Goal: Task Accomplishment & Management: Use online tool/utility

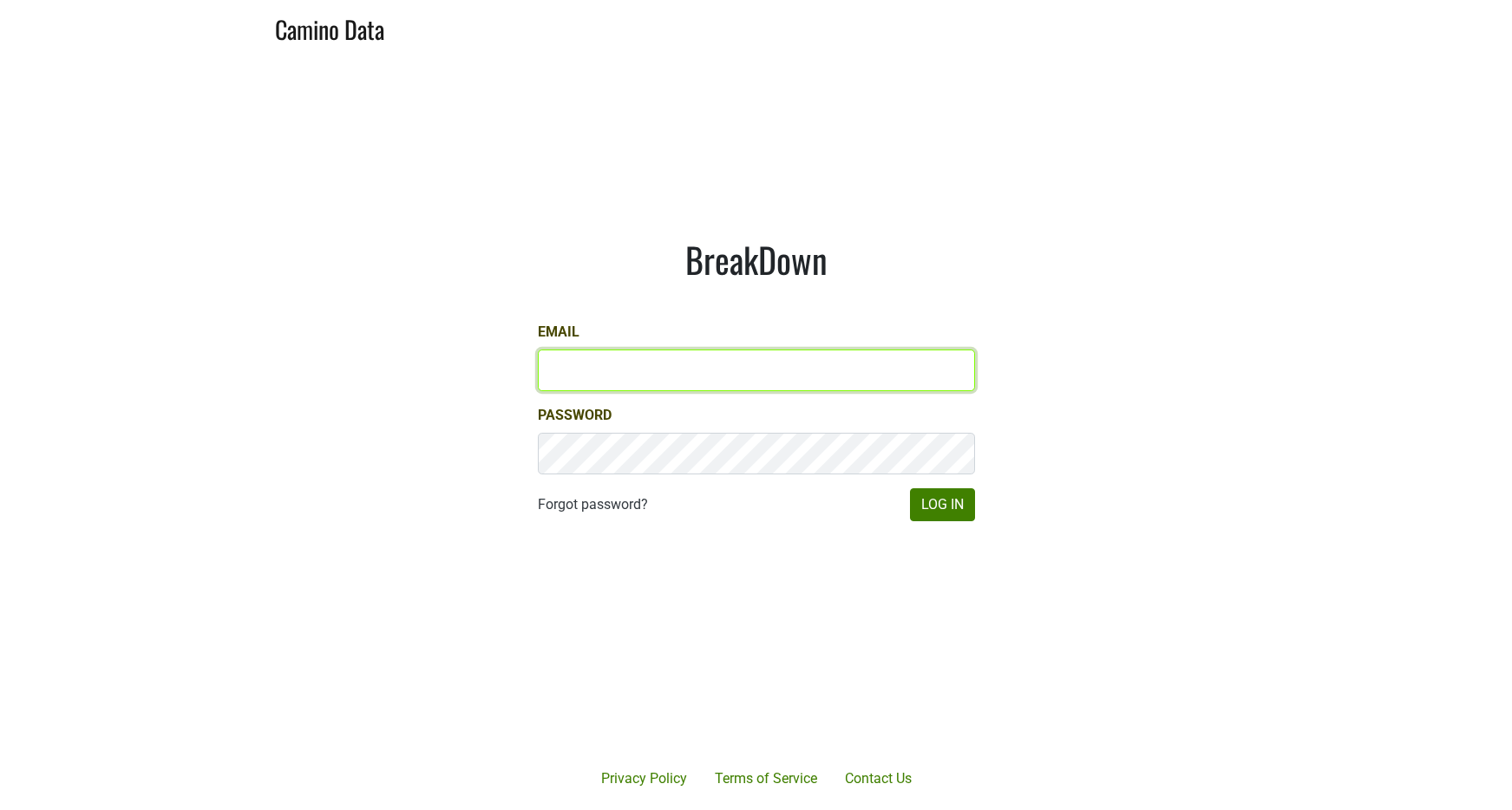
type input "kashy@ashesdiamonds.com"
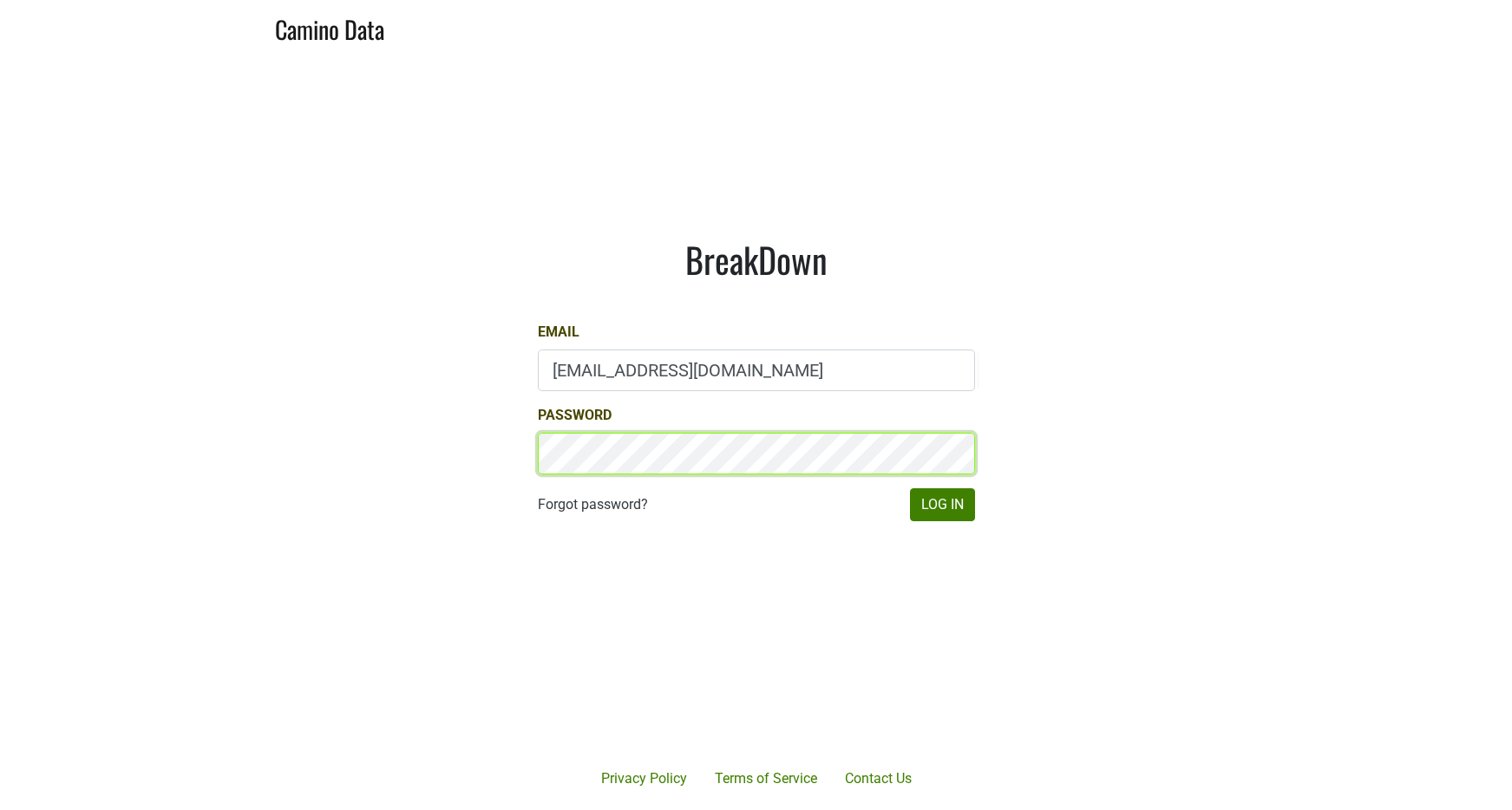
click at [941, 504] on button "Log In" at bounding box center [942, 504] width 65 height 33
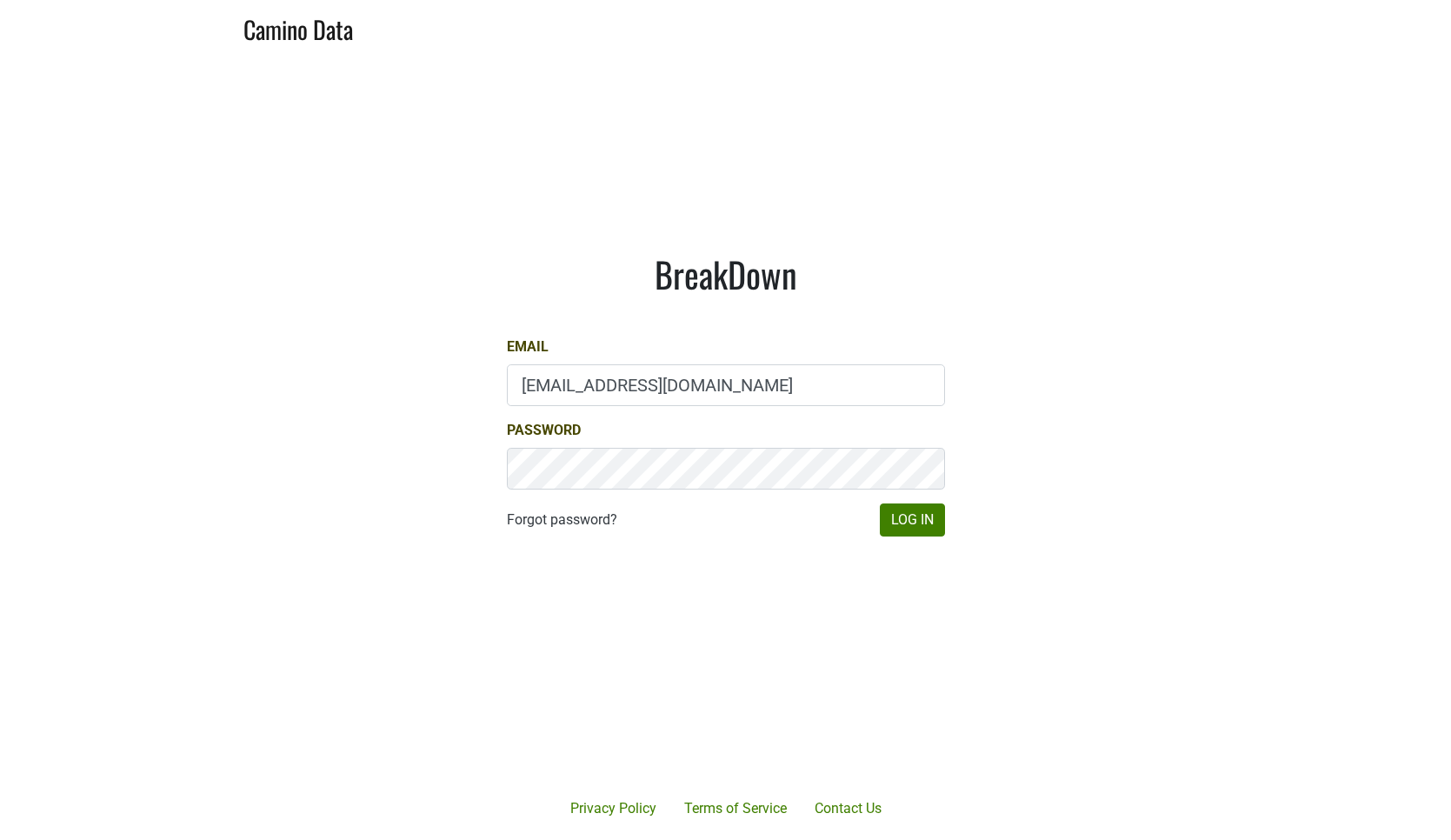
drag, startPoint x: 641, startPoint y: 551, endPoint x: 650, endPoint y: 492, distance: 59.7
click at [641, 551] on div "BreakDown Email kashy@ashesdiamonds.com Password Forgot password? Log In" at bounding box center [726, 394] width 522 height 367
click at [916, 524] on button "Log In" at bounding box center [912, 519] width 66 height 33
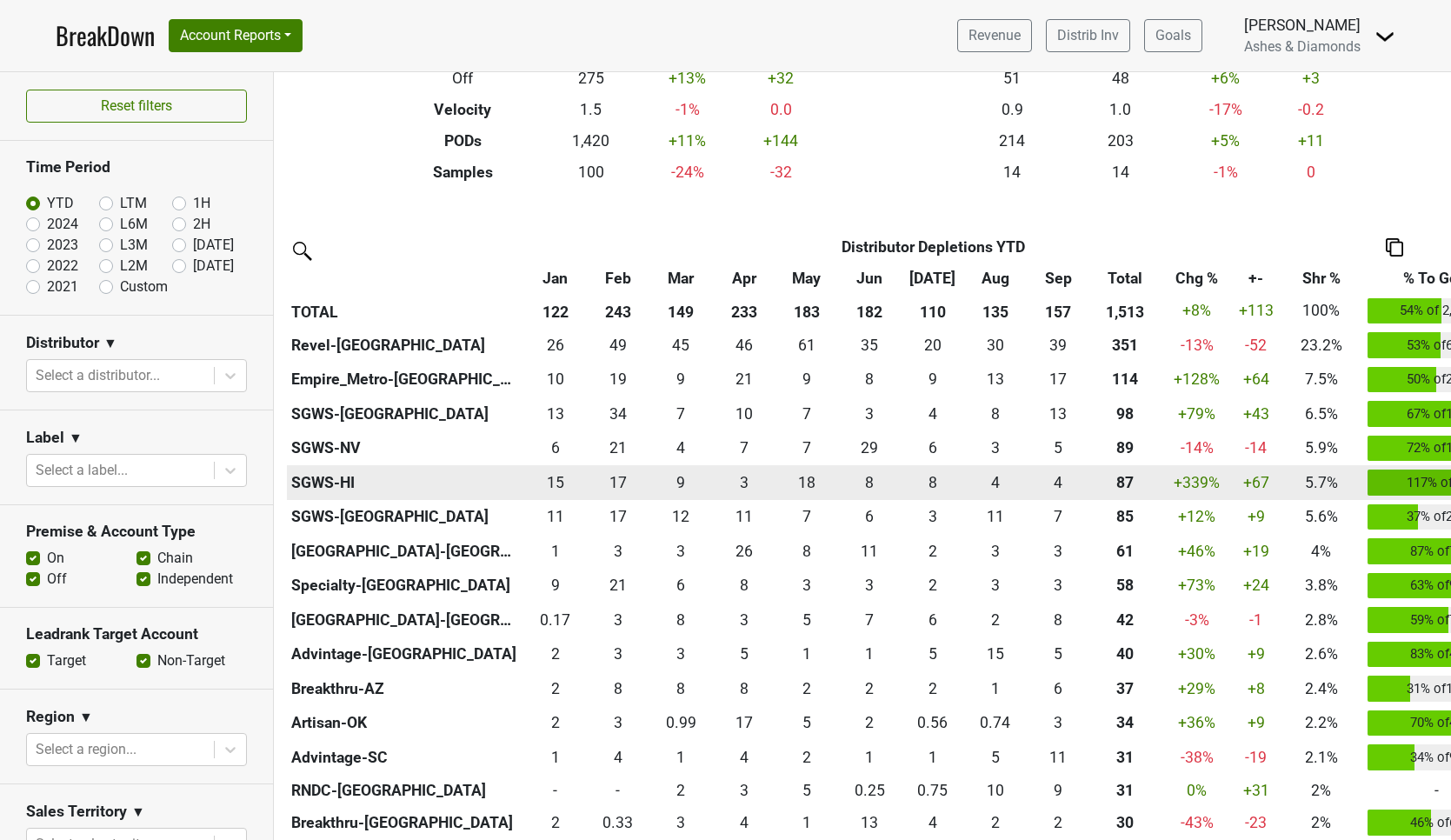
scroll to position [287, 0]
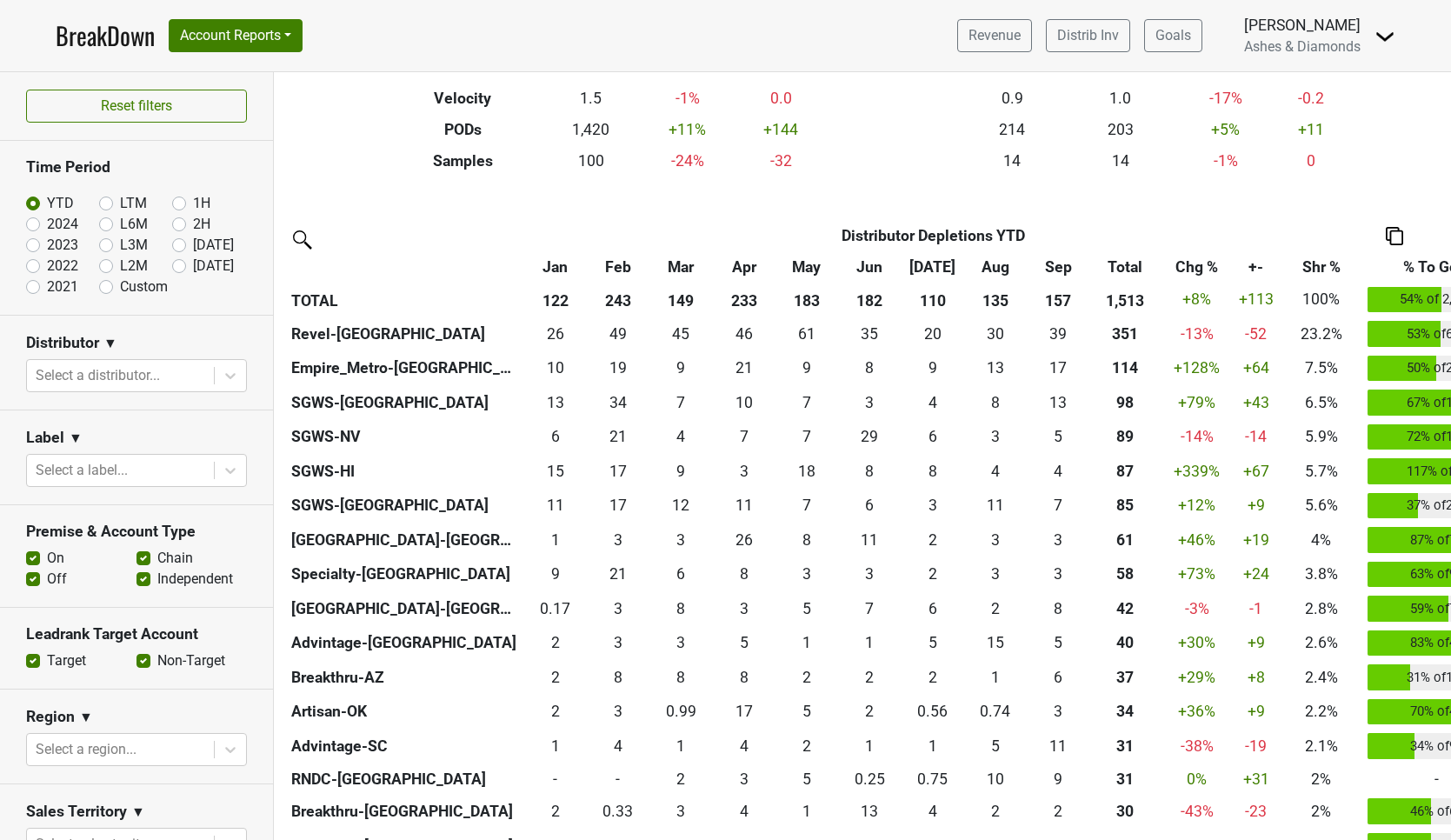
drag, startPoint x: 176, startPoint y: 261, endPoint x: 224, endPoint y: 274, distance: 49.7
click at [193, 261] on label "[DATE]" at bounding box center [213, 265] width 40 height 21
click at [176, 261] on input "[DATE]" at bounding box center [207, 263] width 69 height 17
radio input "true"
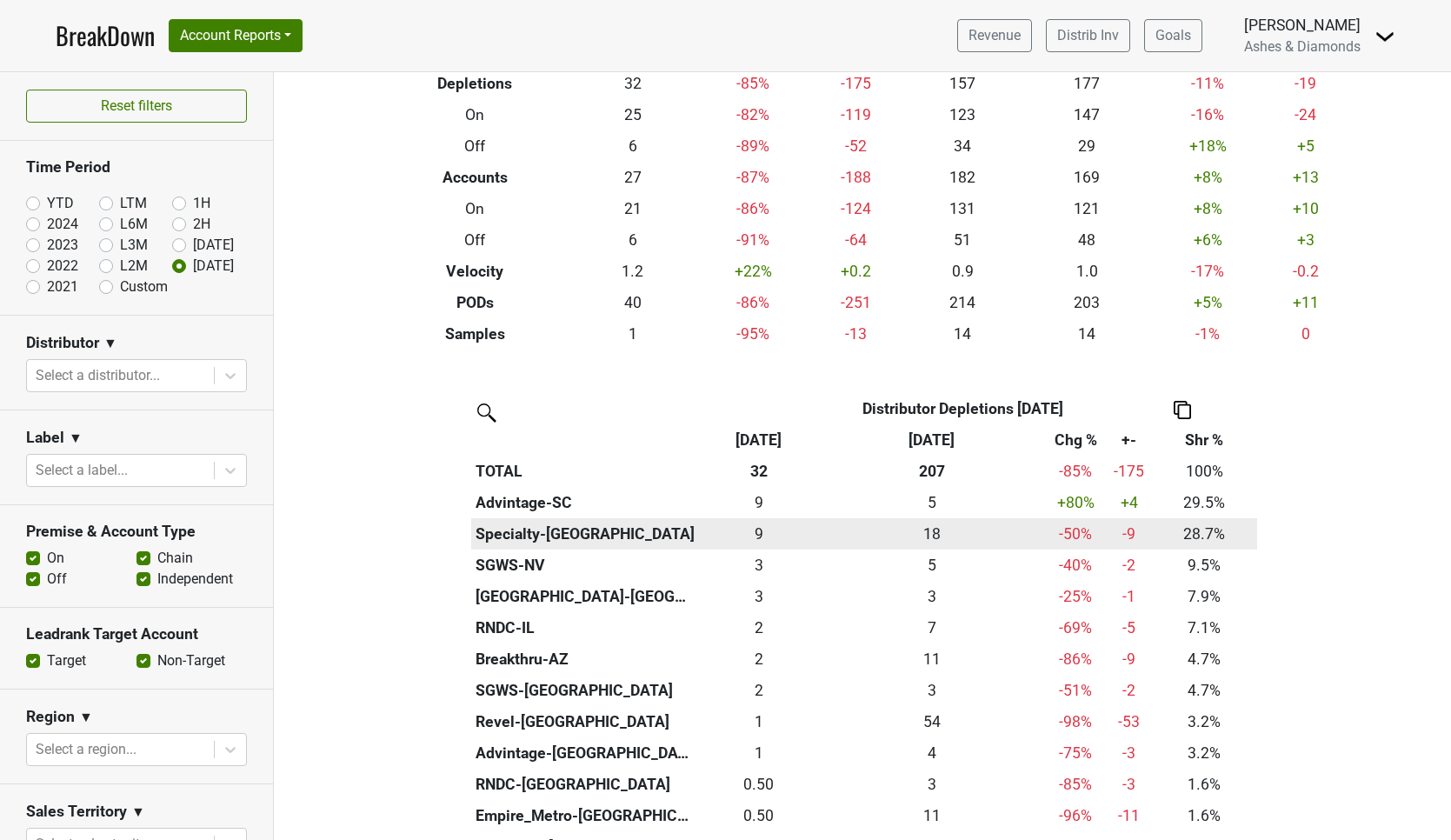
scroll to position [151, 0]
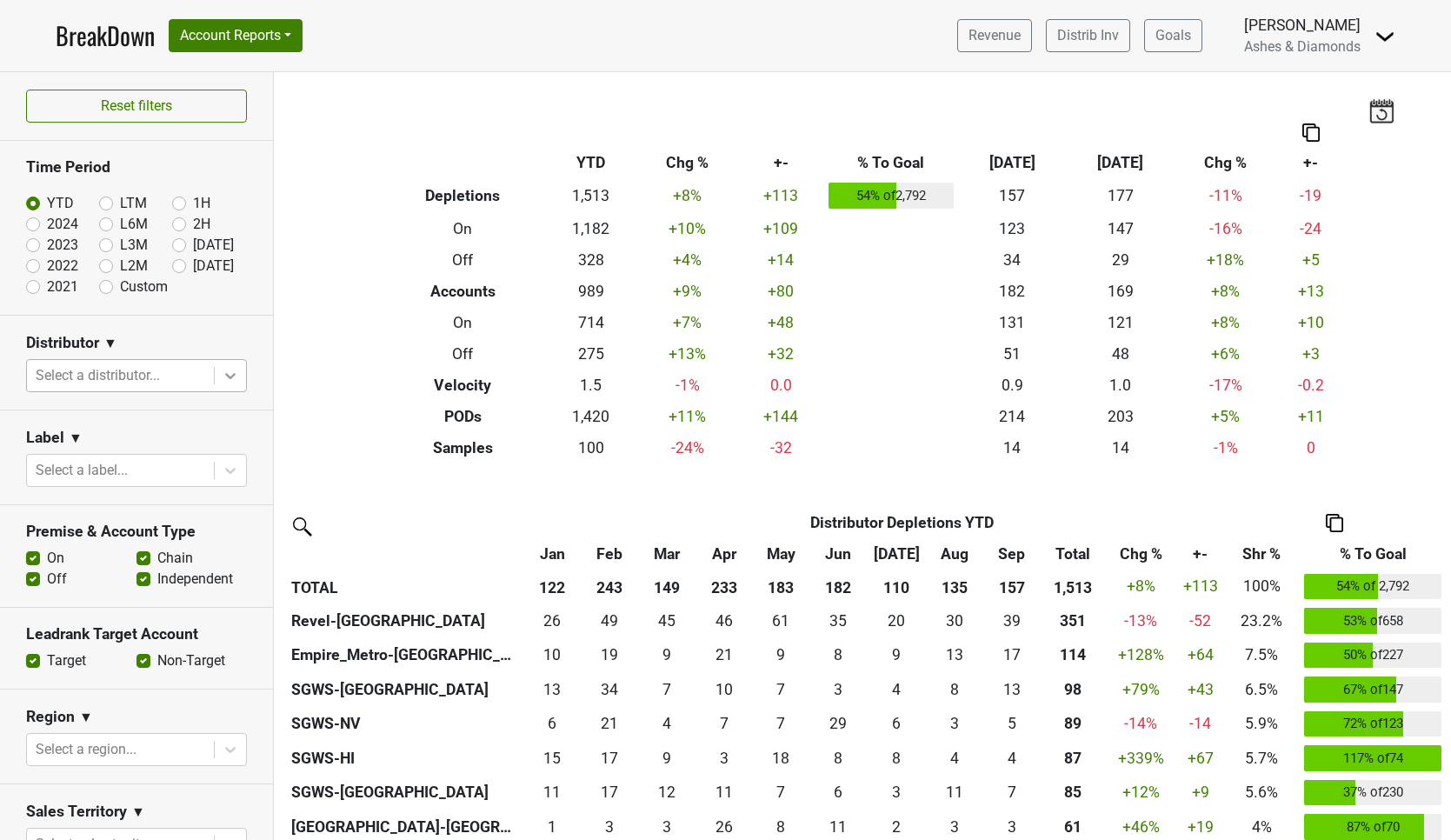
click at [235, 370] on icon at bounding box center [230, 375] width 17 height 17
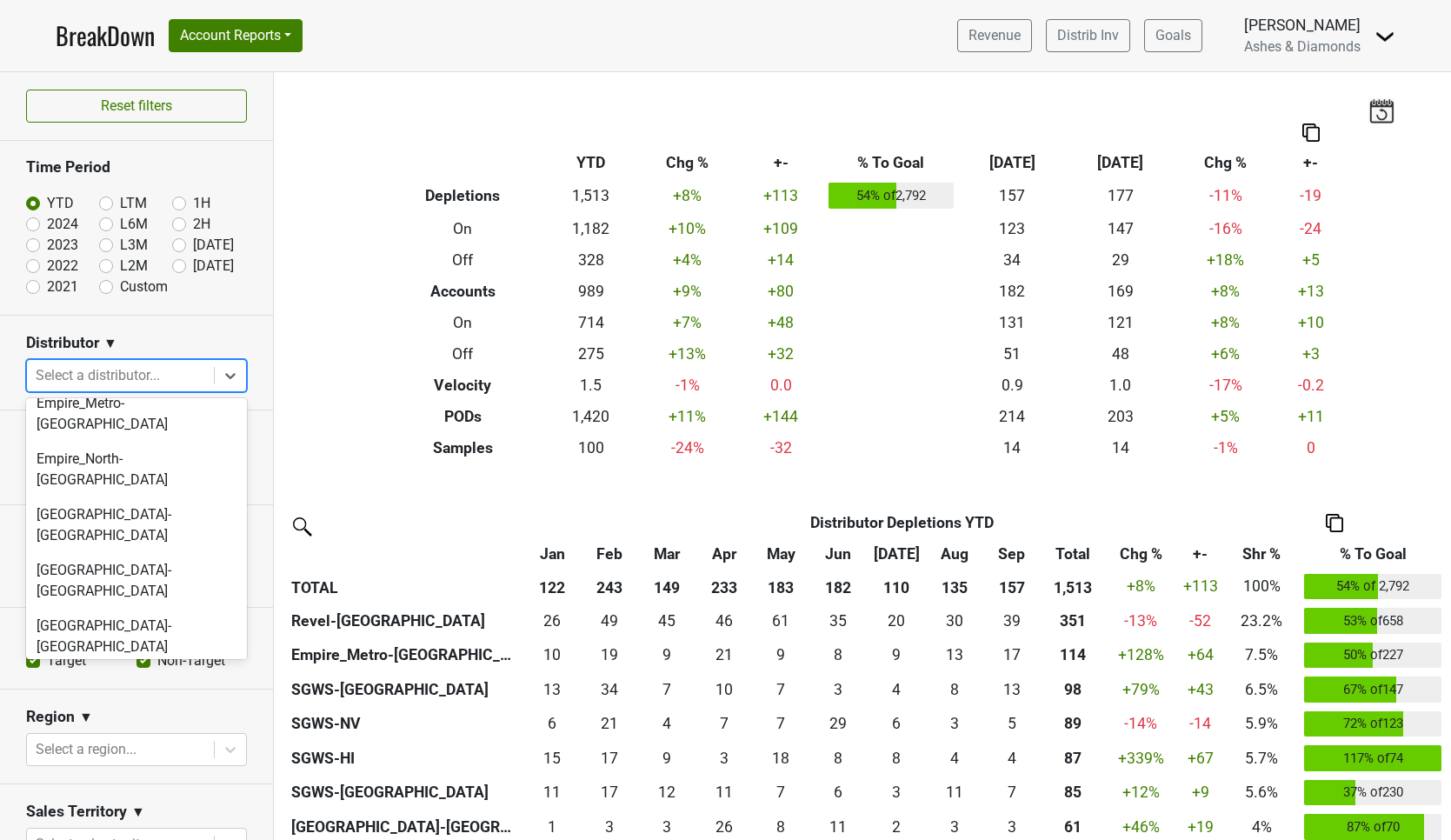
scroll to position [438, 0]
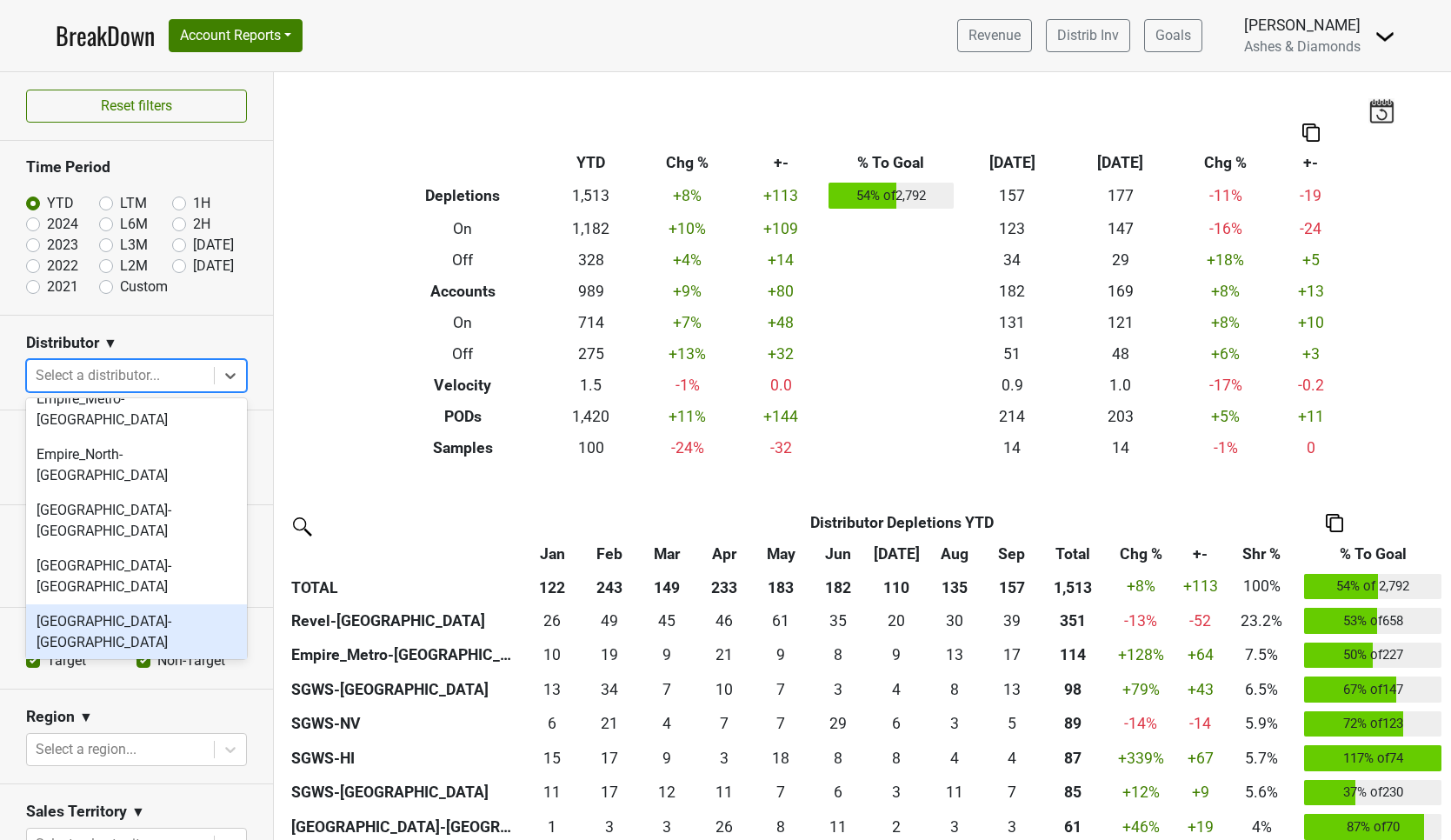
click at [155, 605] on div "Heidelberg-OH" at bounding box center [137, 632] width 221 height 56
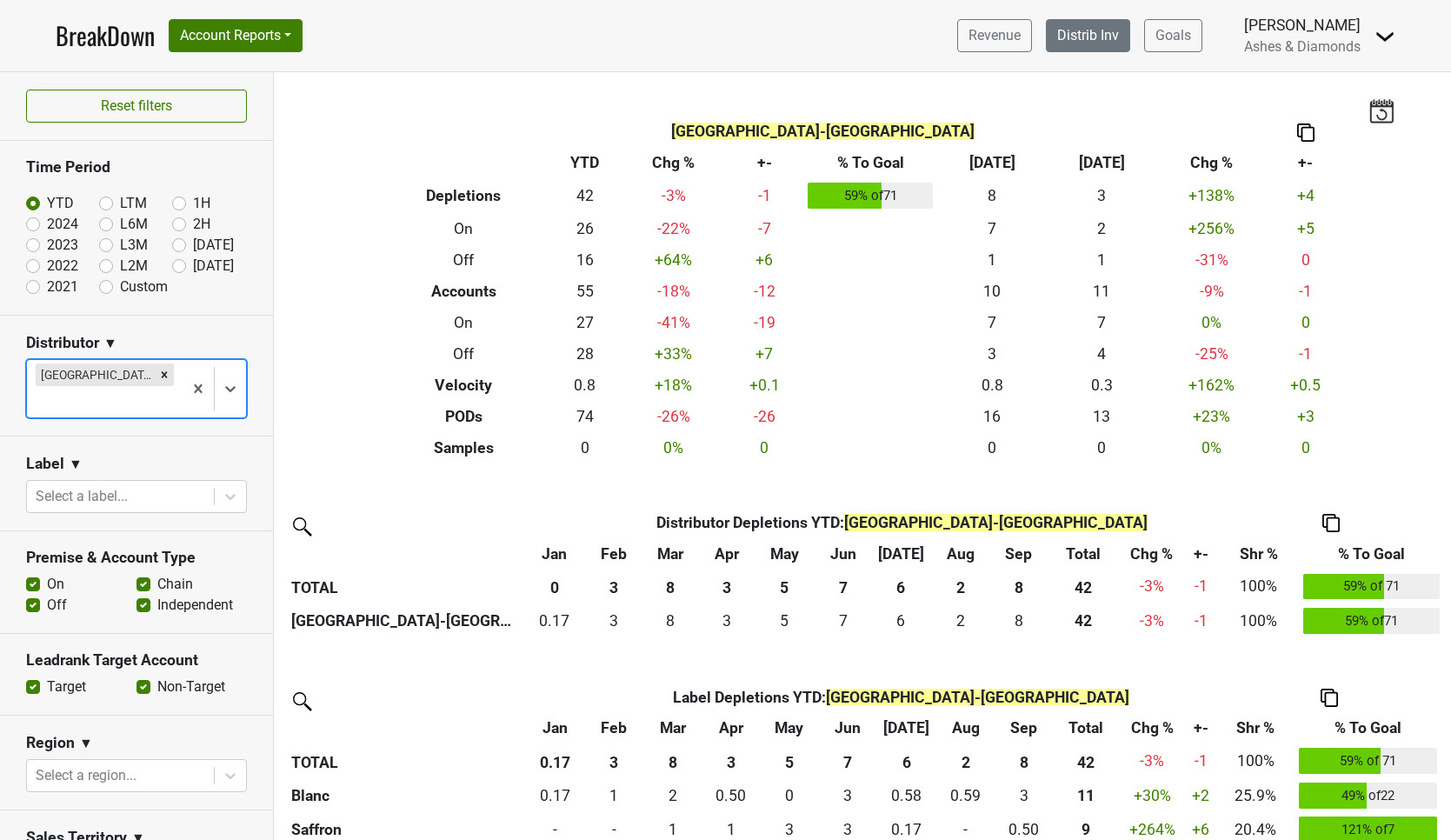
click at [1076, 48] on link "Distrib Inv" at bounding box center [1088, 35] width 84 height 33
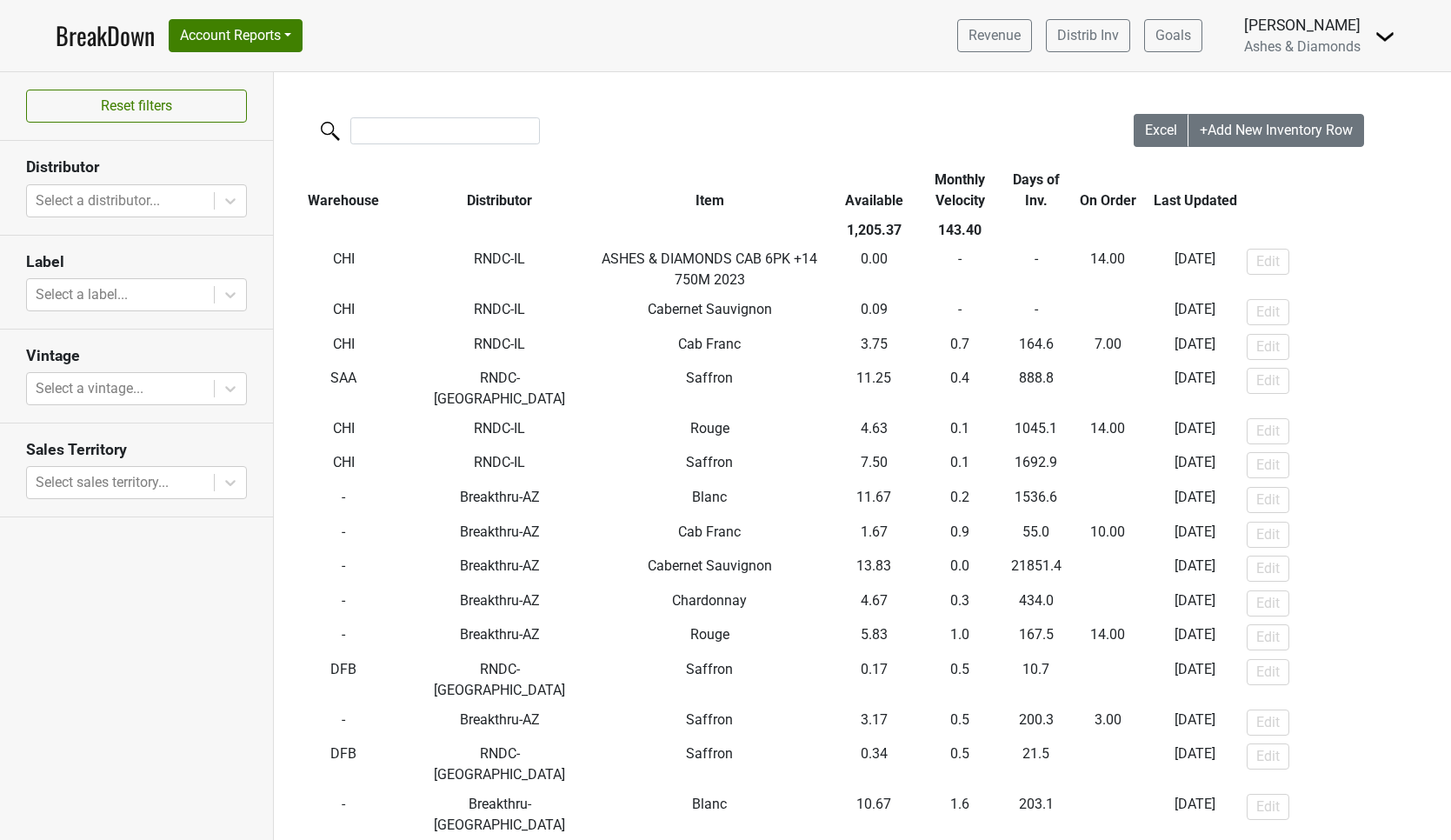
click at [229, 199] on icon at bounding box center [230, 200] width 17 height 17
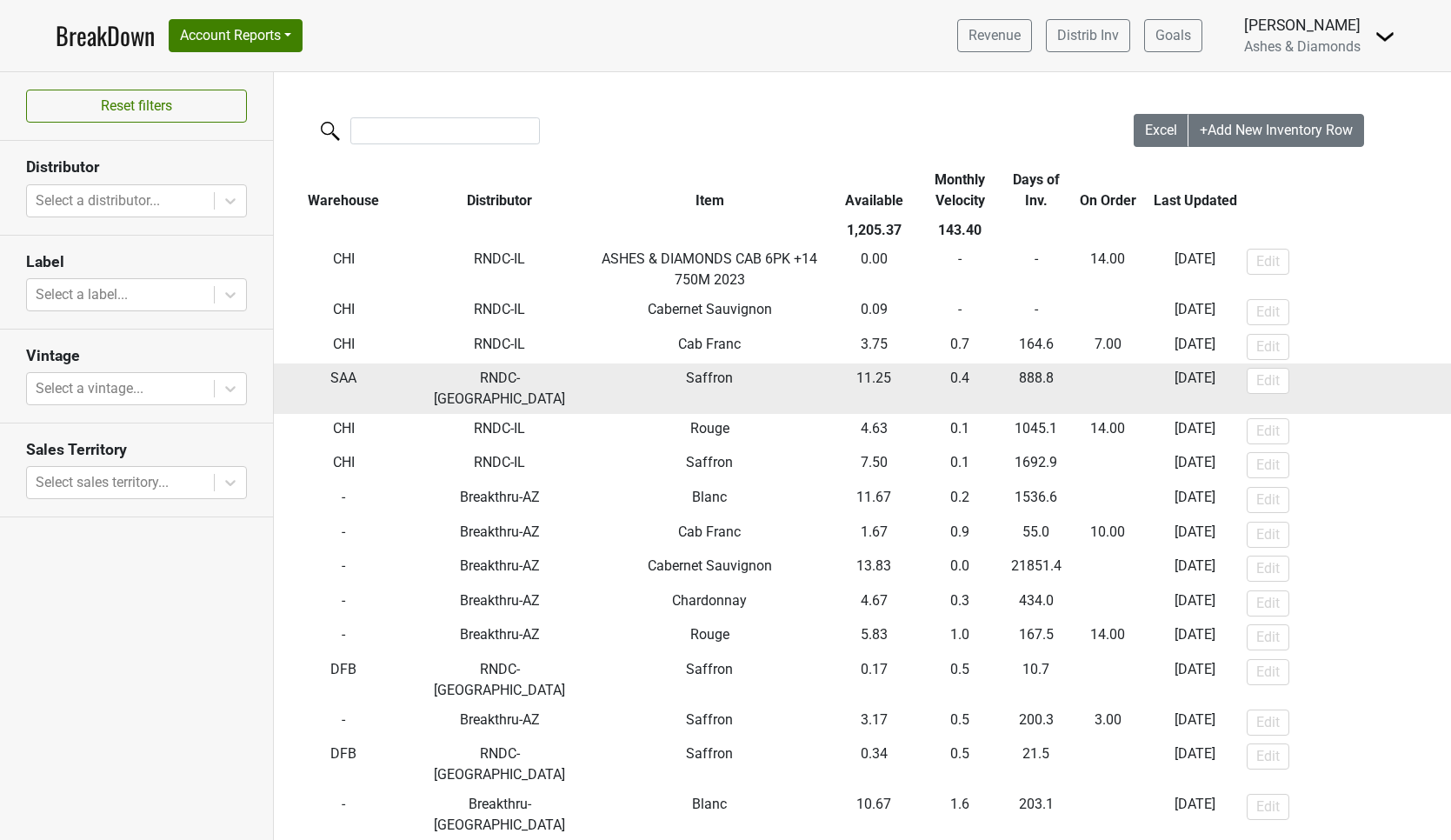
scroll to position [0, 1]
click at [1360, 391] on td "Edit" at bounding box center [1347, 388] width 209 height 50
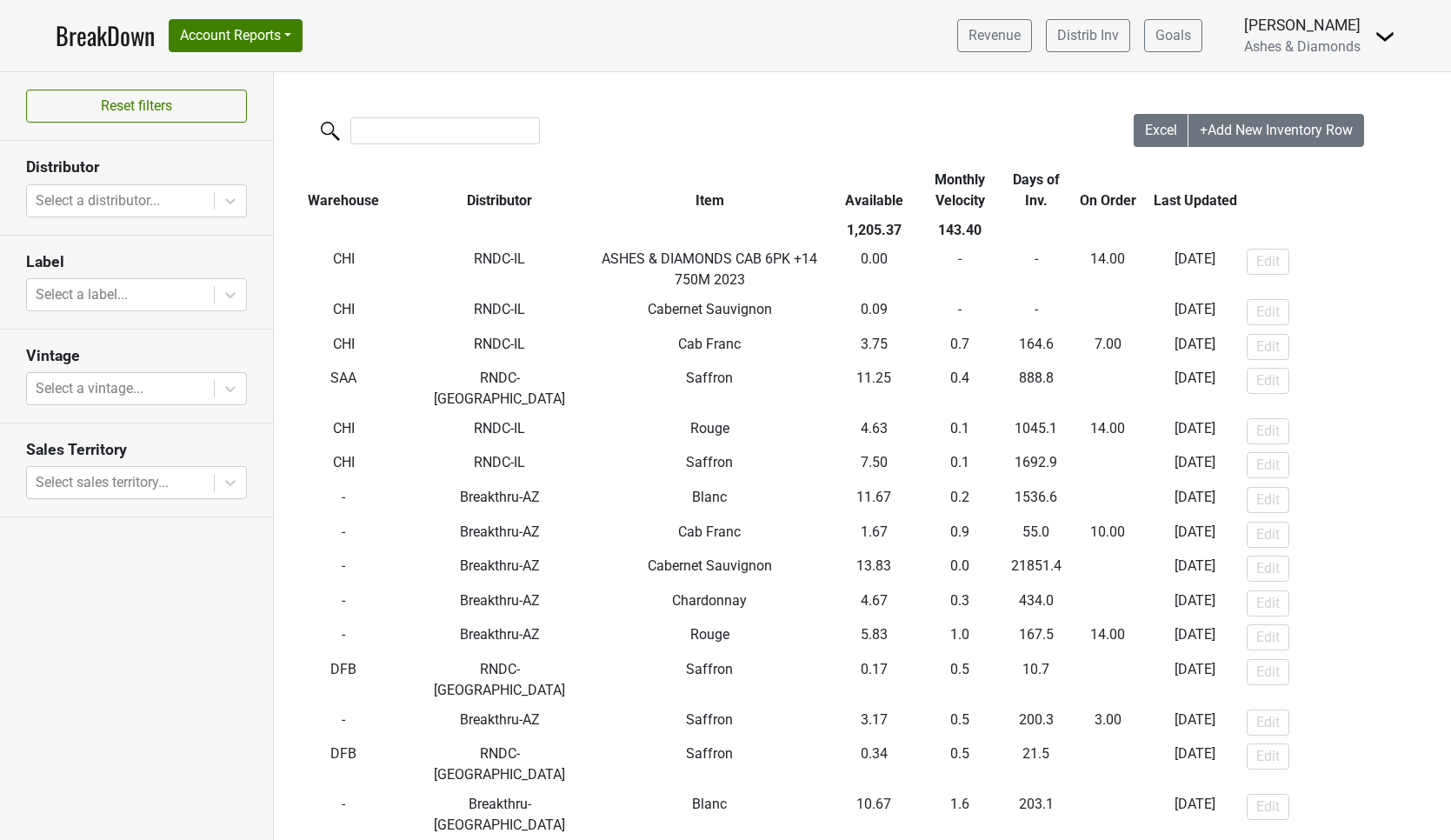
click at [119, 36] on link "BreakDown" at bounding box center [105, 35] width 99 height 37
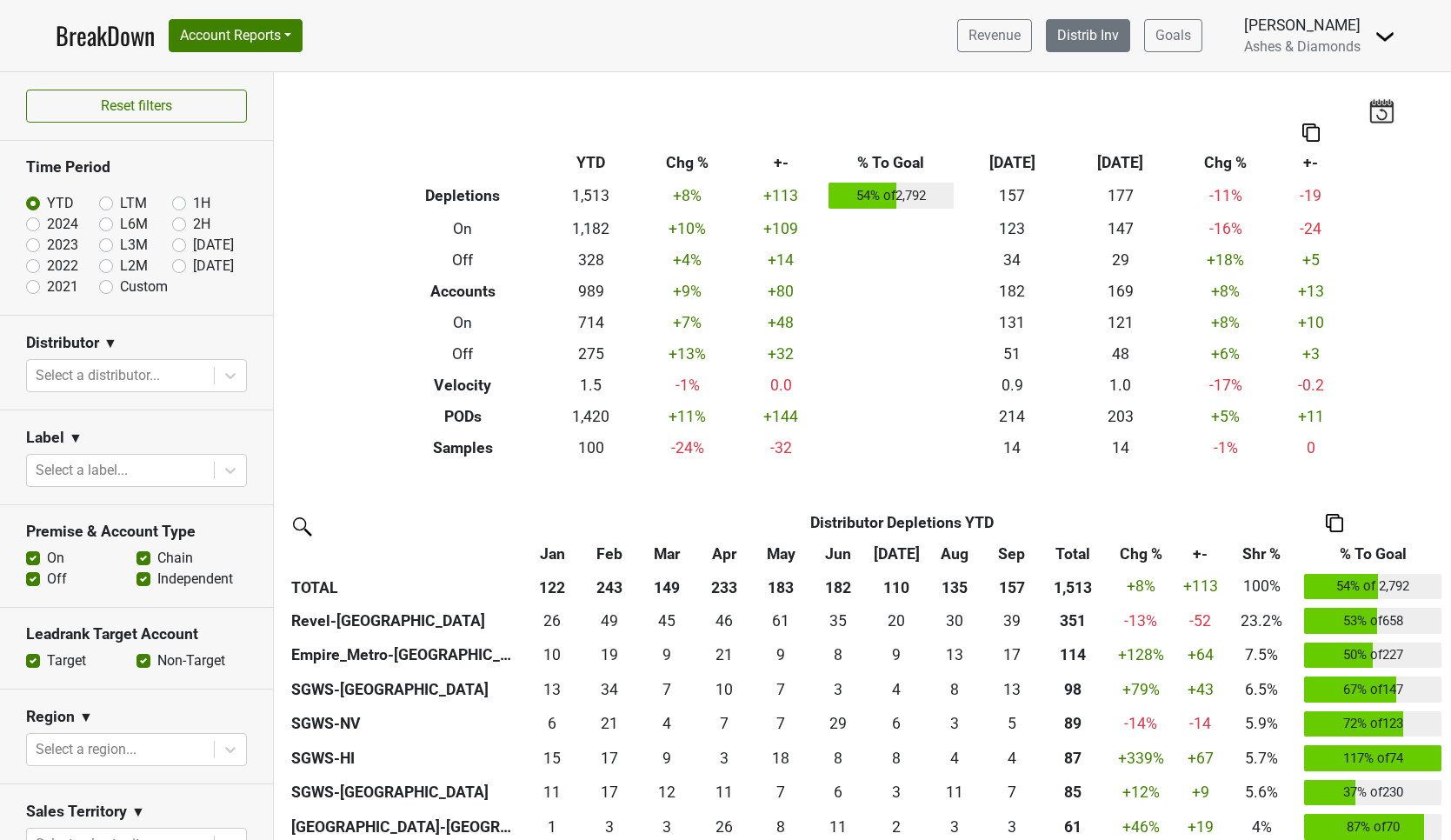
click at [1080, 30] on link "Distrib Inv" at bounding box center [1088, 35] width 84 height 33
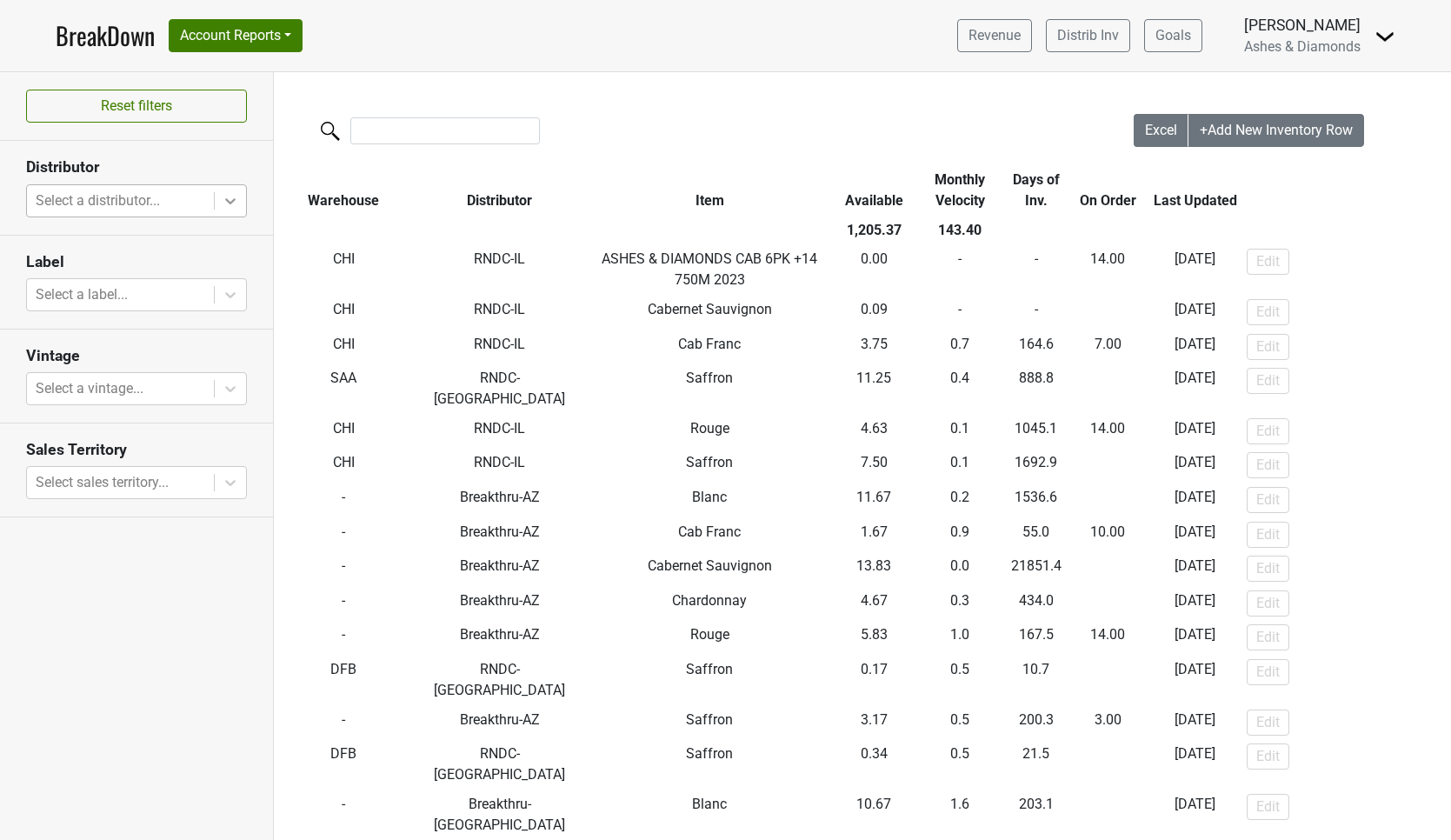
click at [231, 205] on icon at bounding box center [230, 200] width 17 height 17
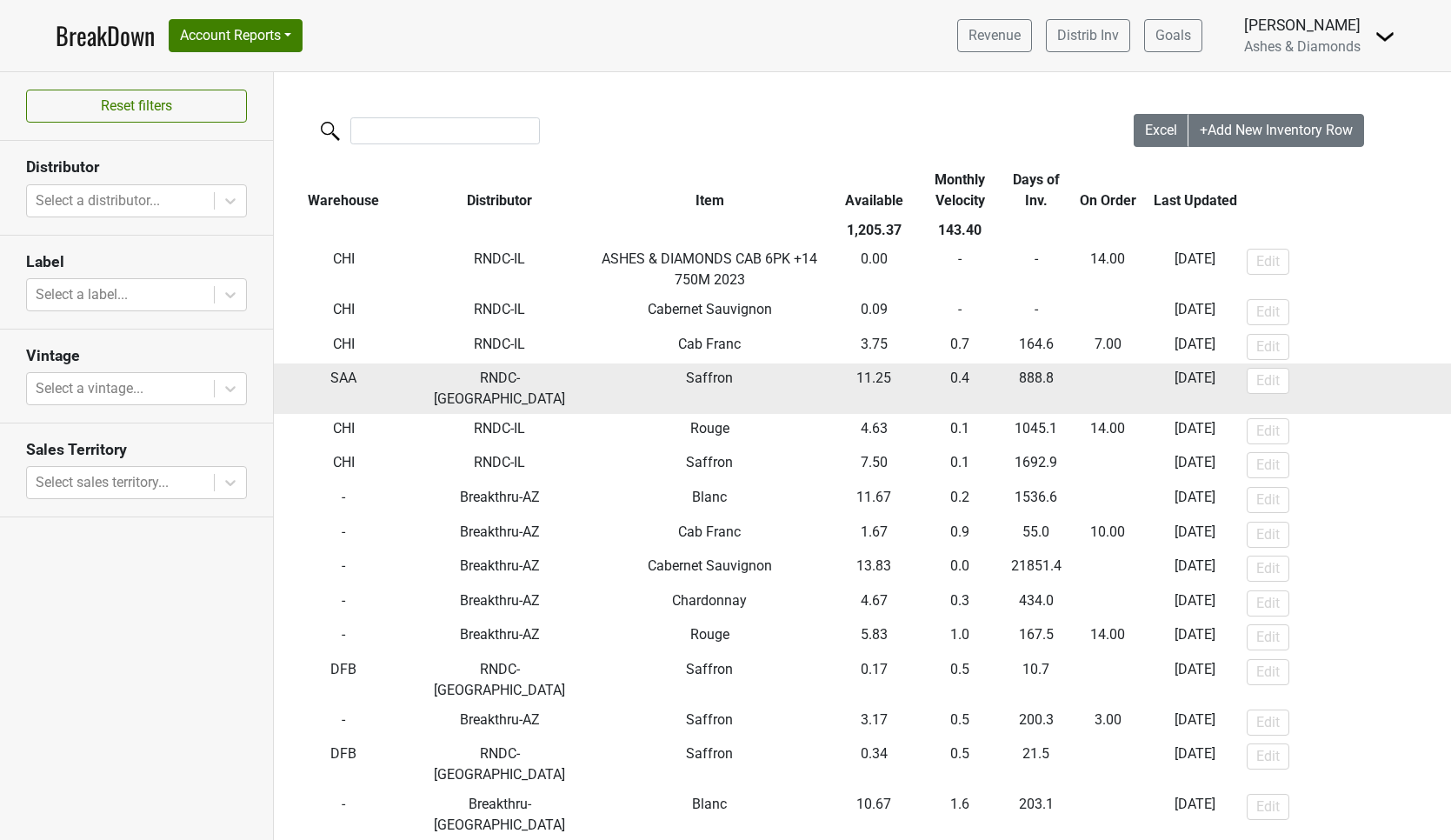
click at [1346, 387] on td "Edit" at bounding box center [1347, 388] width 209 height 50
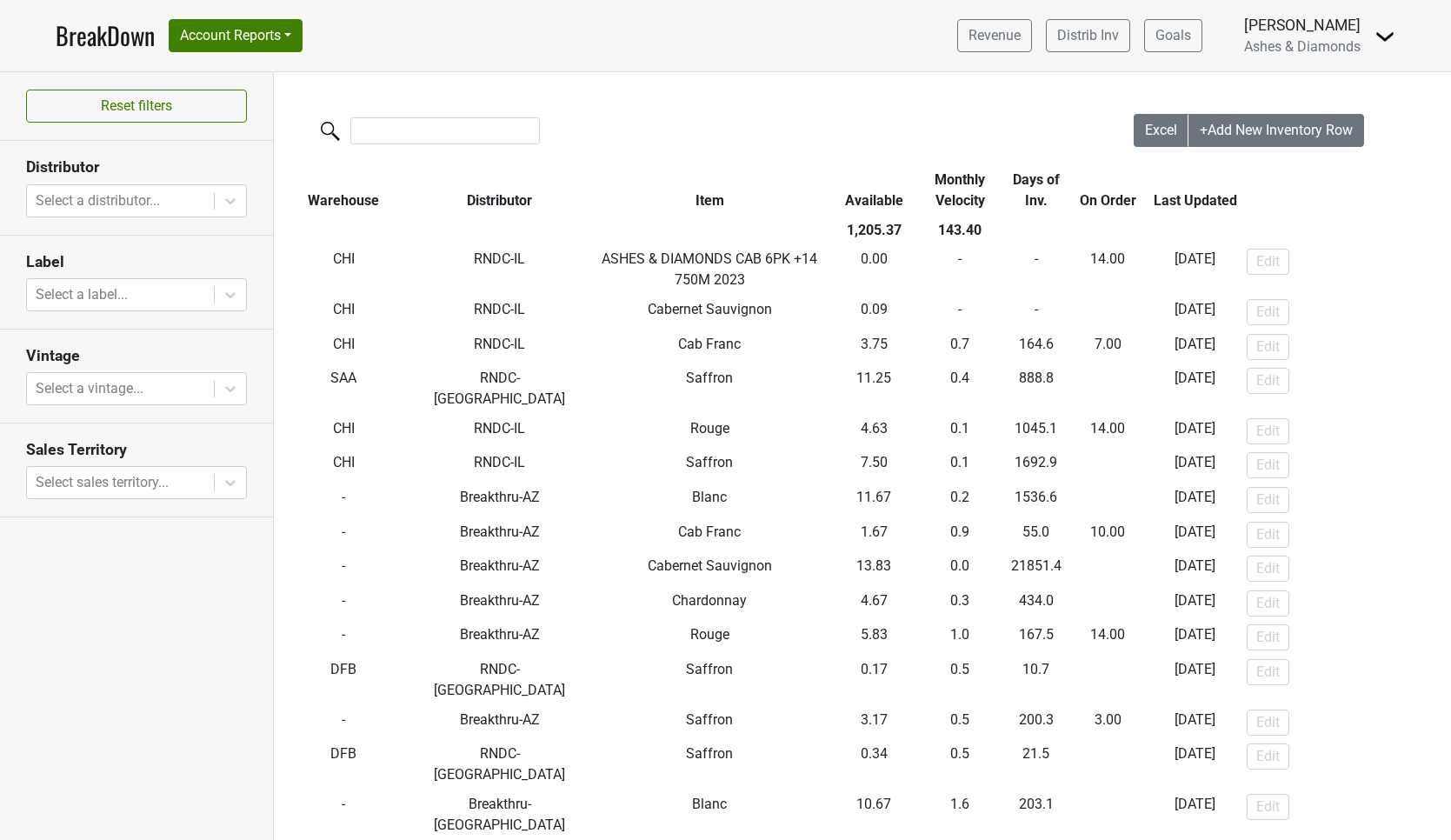
click at [99, 34] on link "BreakDown" at bounding box center [105, 35] width 99 height 37
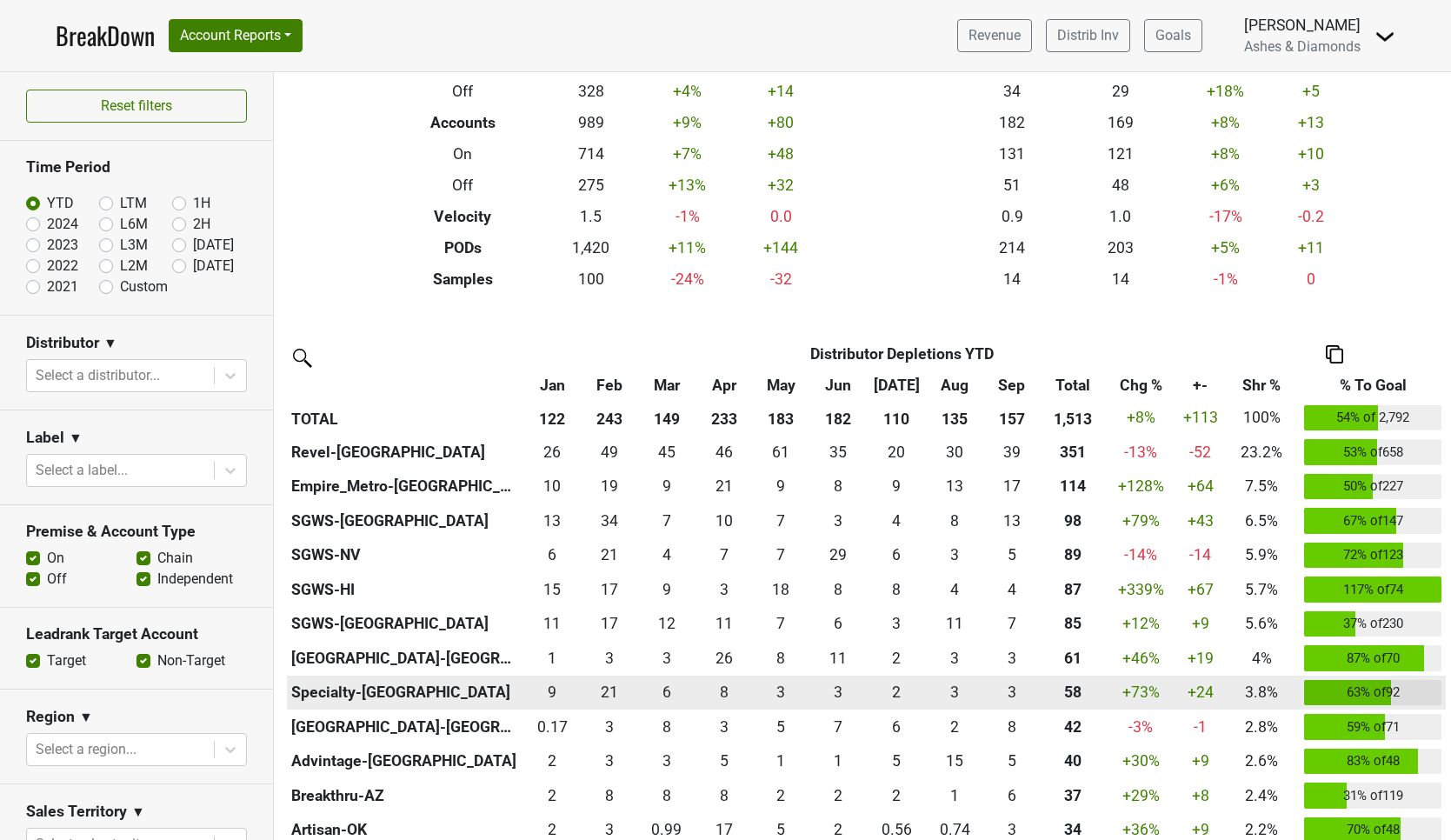
scroll to position [158, 0]
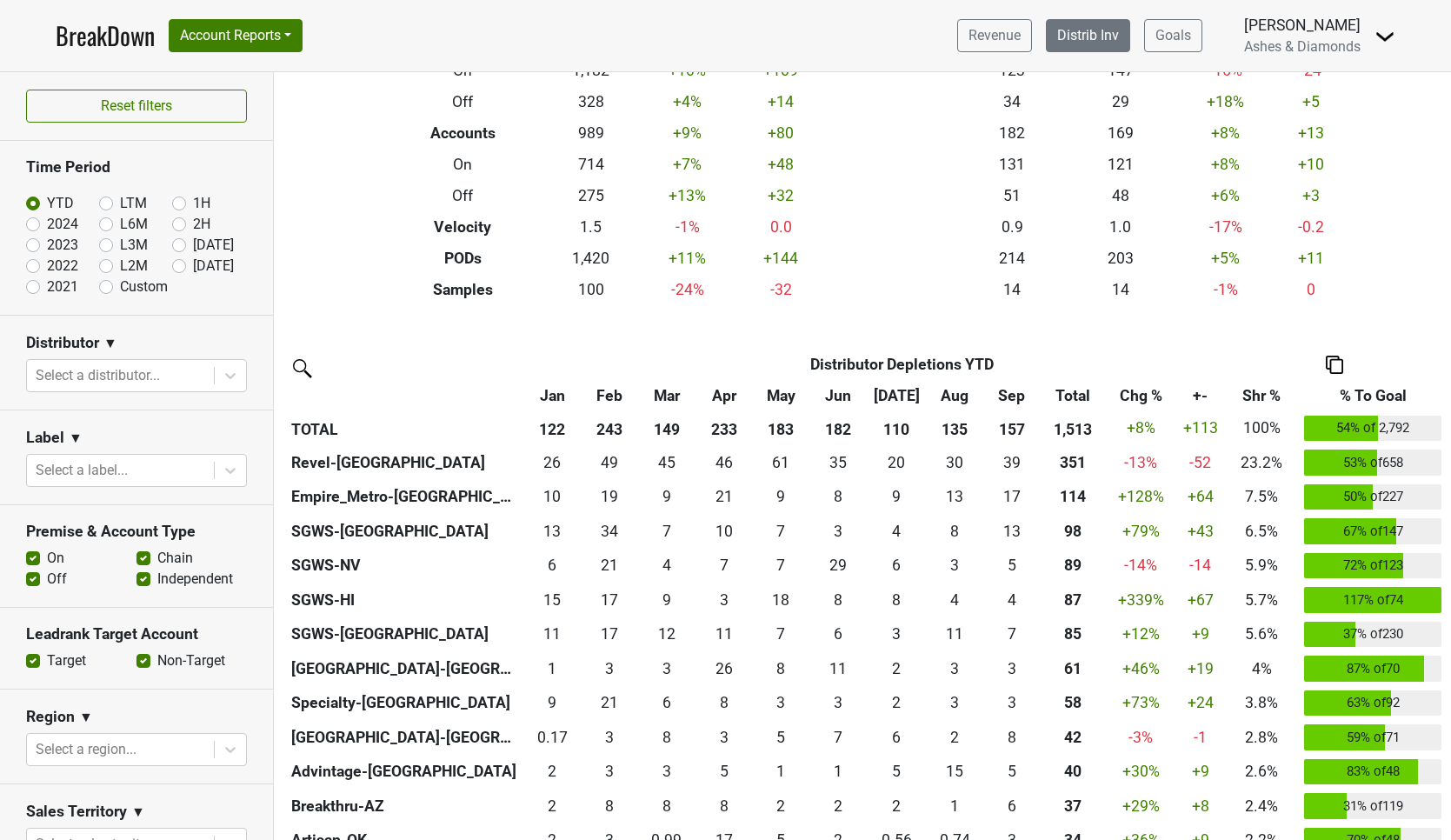
click at [1094, 36] on link "Distrib Inv" at bounding box center [1088, 35] width 84 height 33
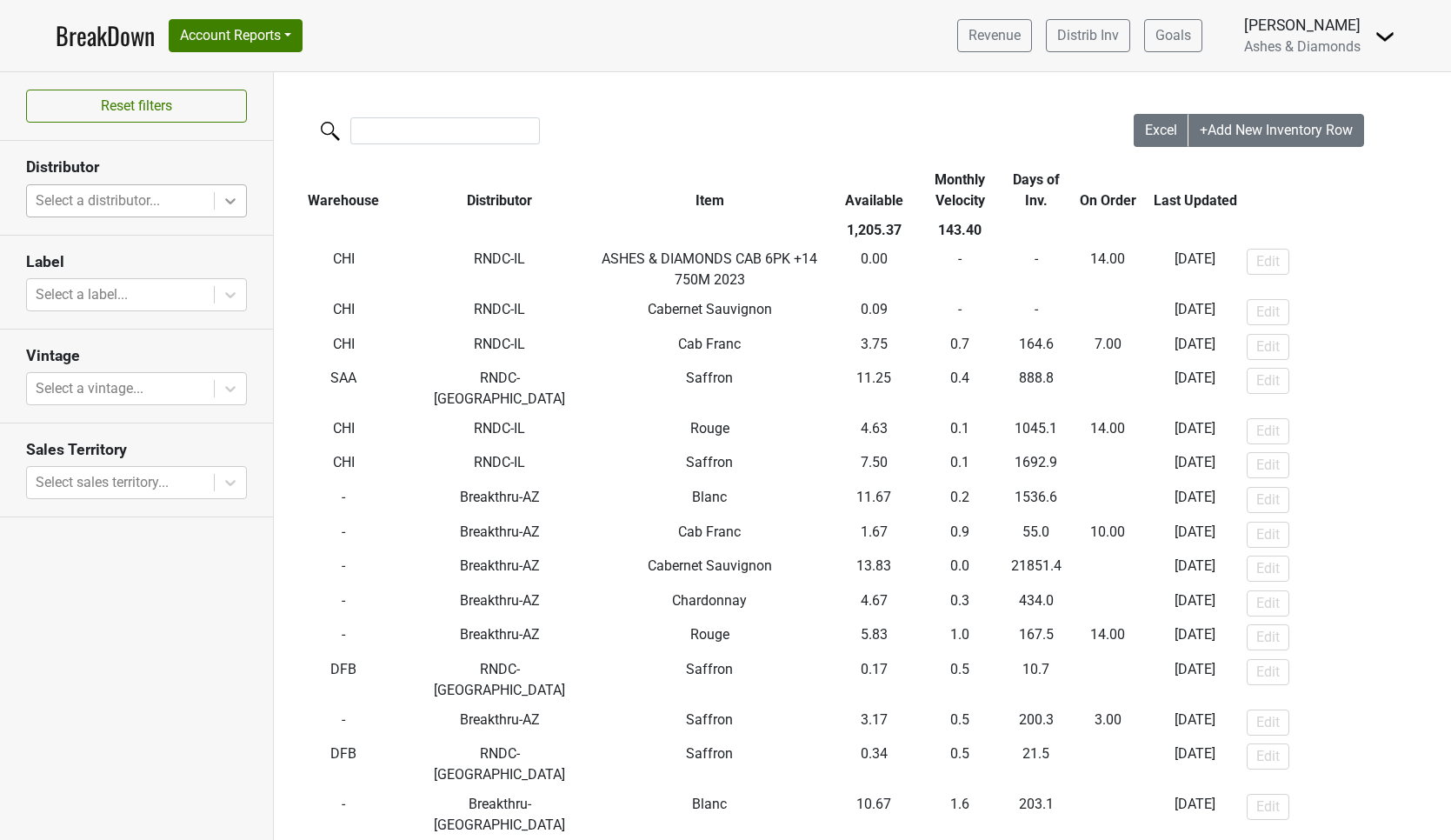
click at [236, 201] on icon at bounding box center [230, 200] width 17 height 17
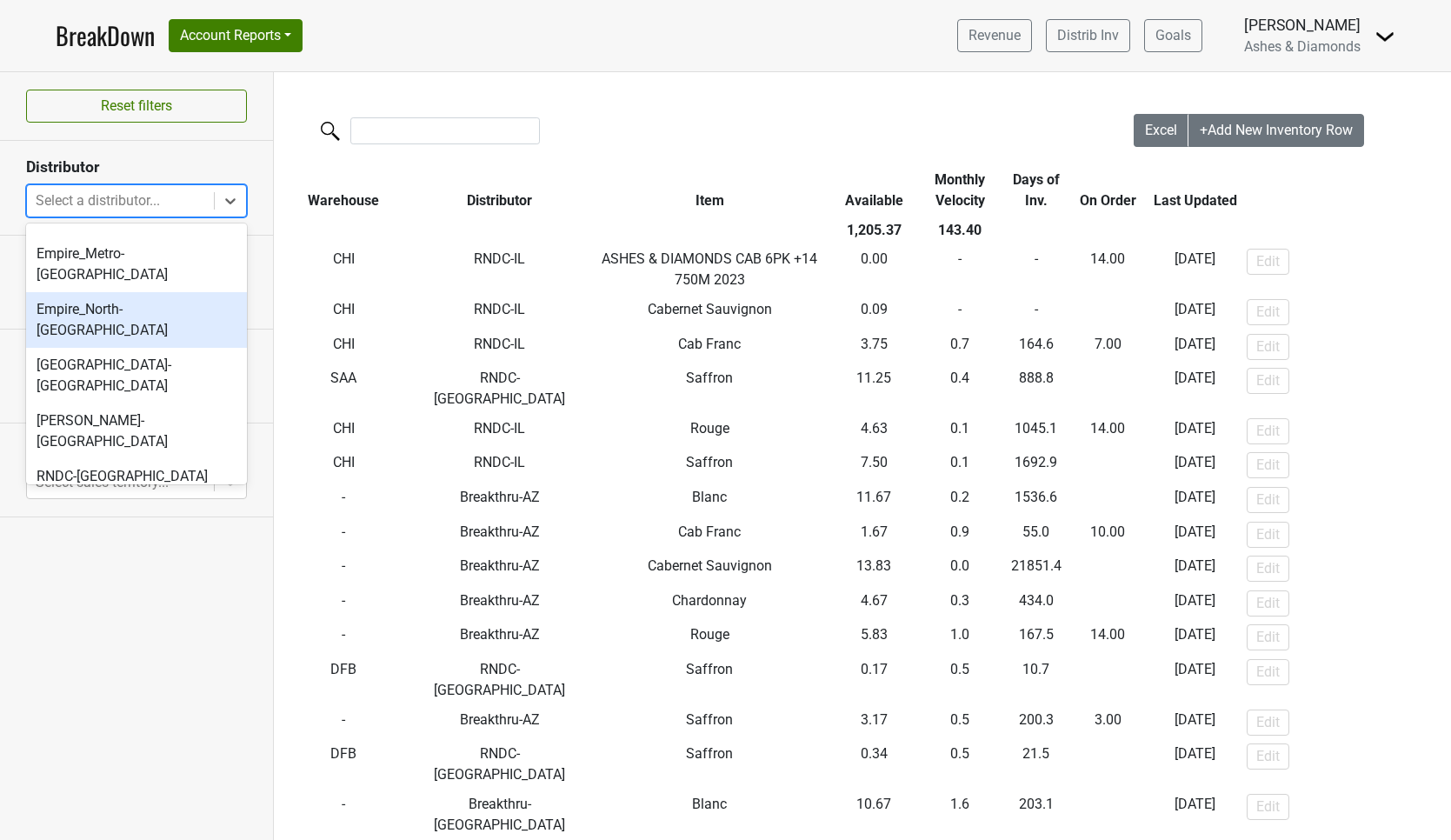
scroll to position [411, 0]
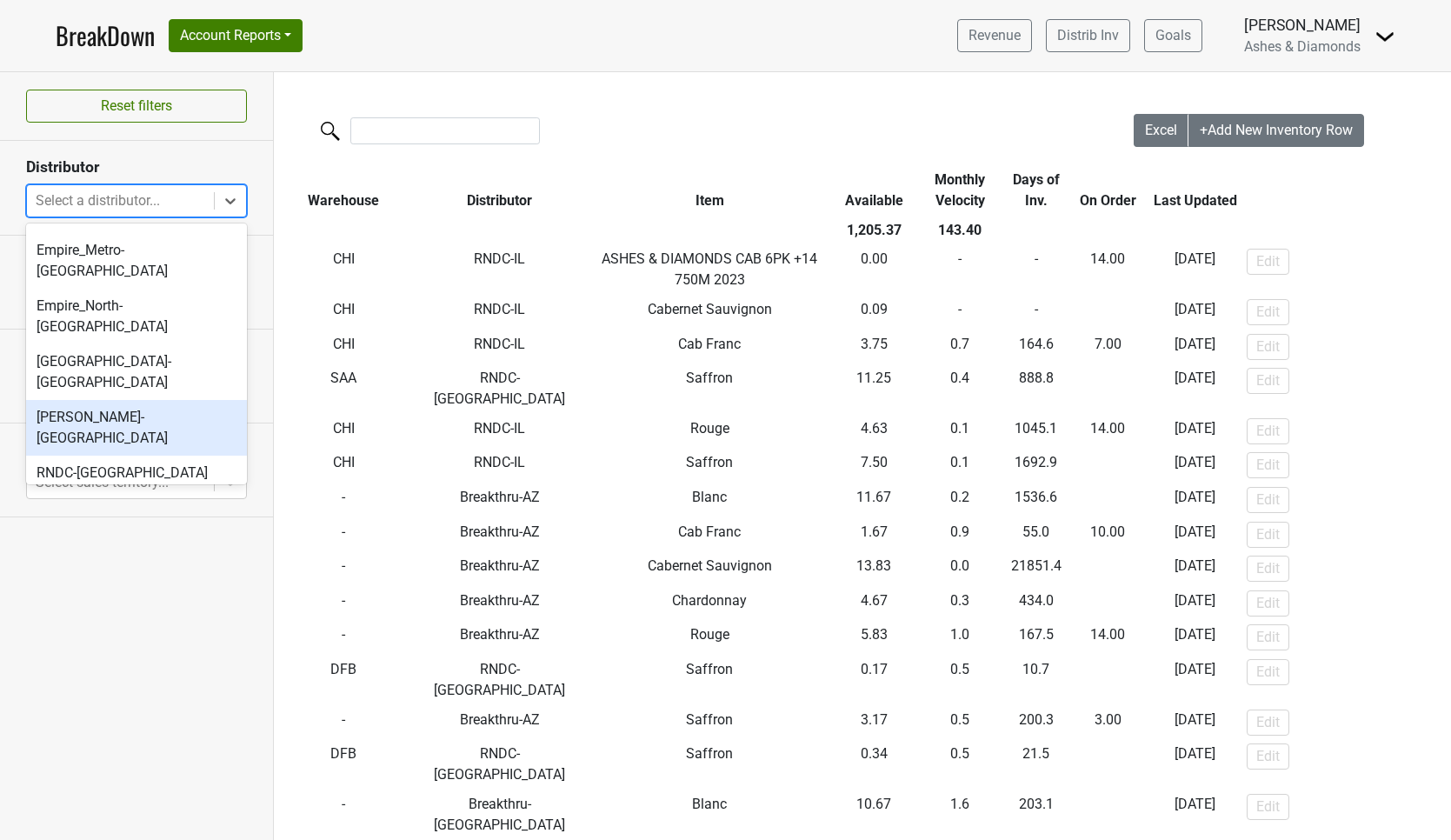
click at [156, 400] on div "[PERSON_NAME]-[GEOGRAPHIC_DATA]" at bounding box center [137, 428] width 221 height 56
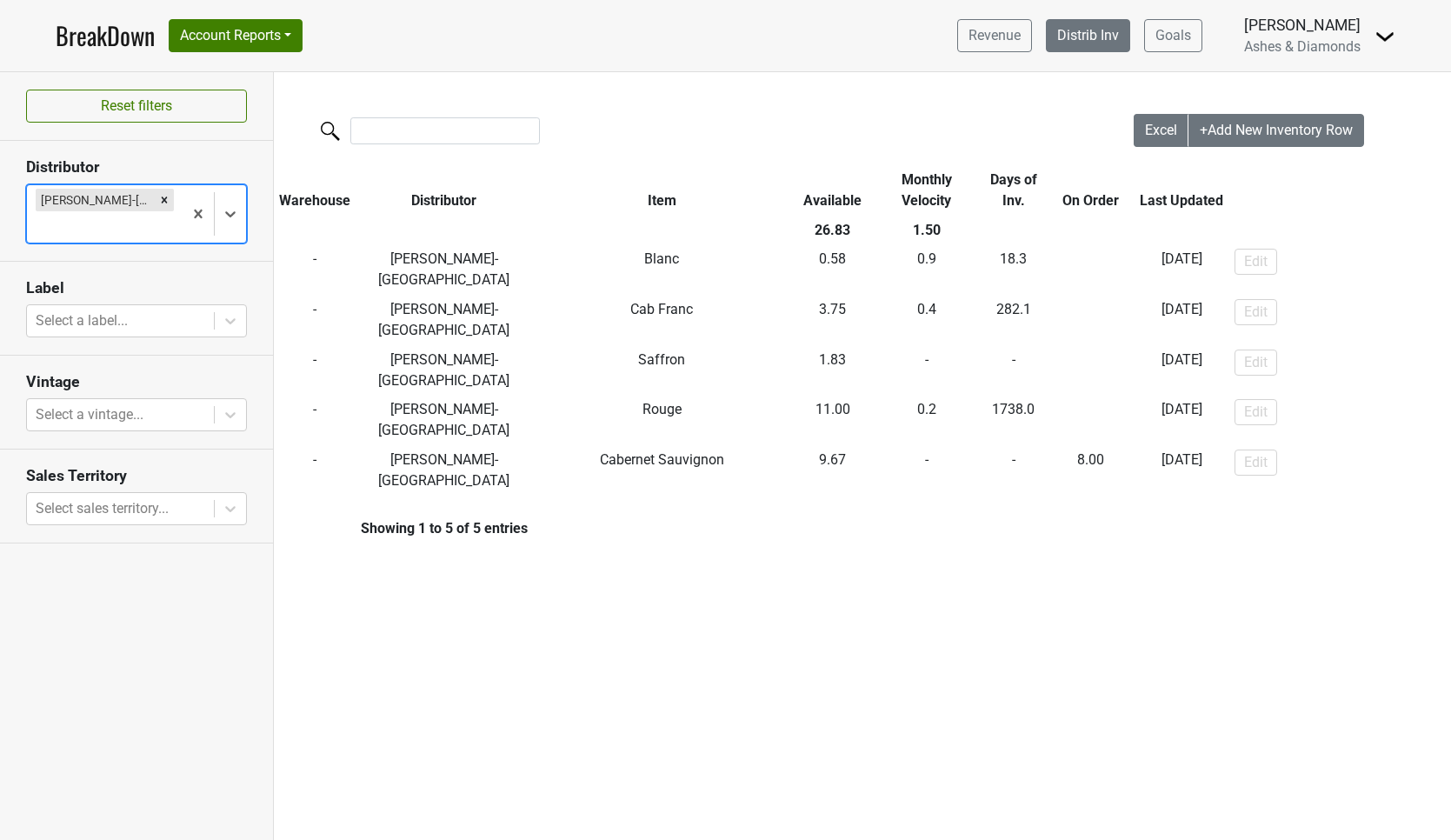
click at [1076, 25] on link "Distrib Inv" at bounding box center [1088, 35] width 84 height 33
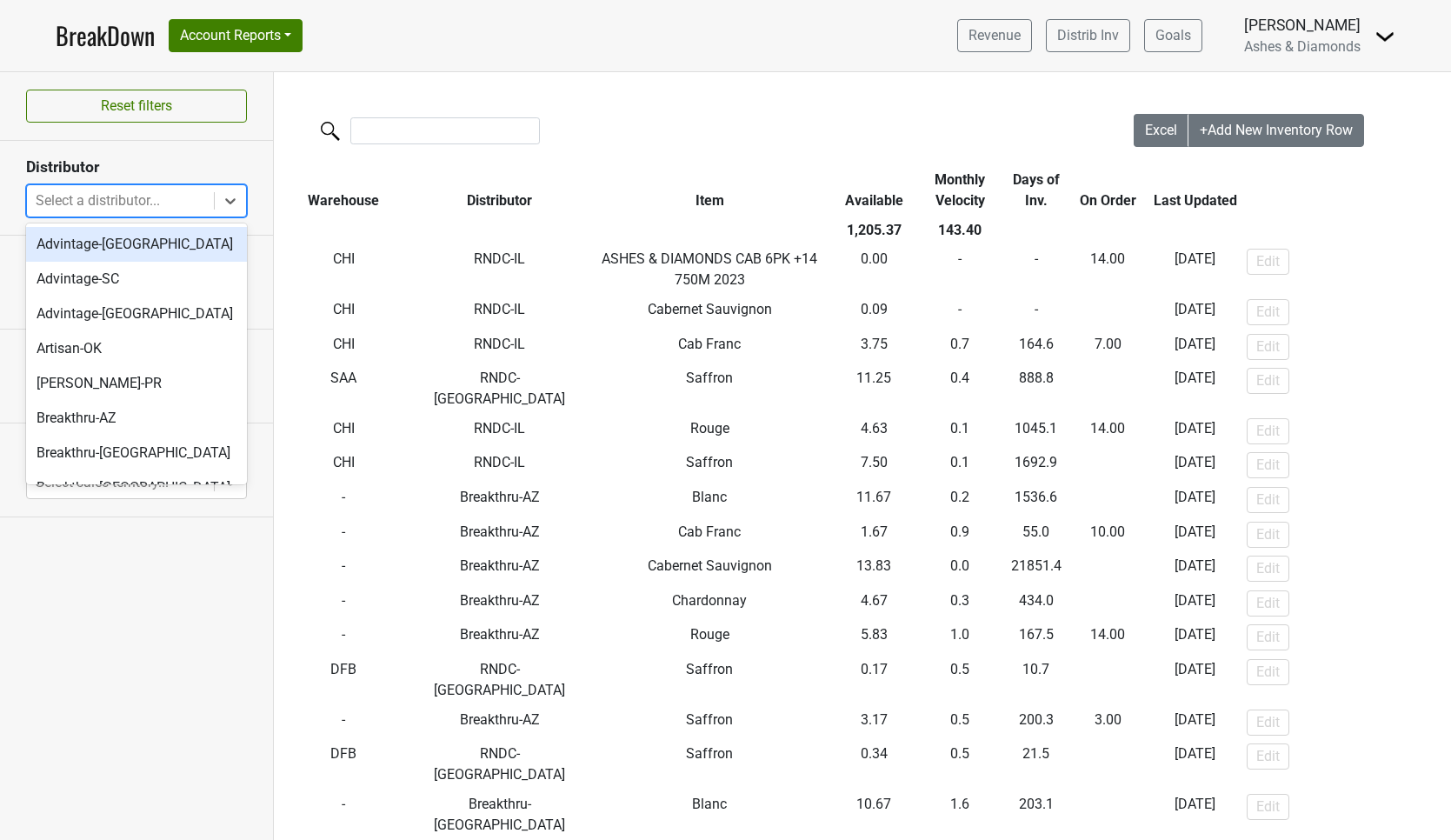
click at [200, 197] on div at bounding box center [120, 200] width 170 height 24
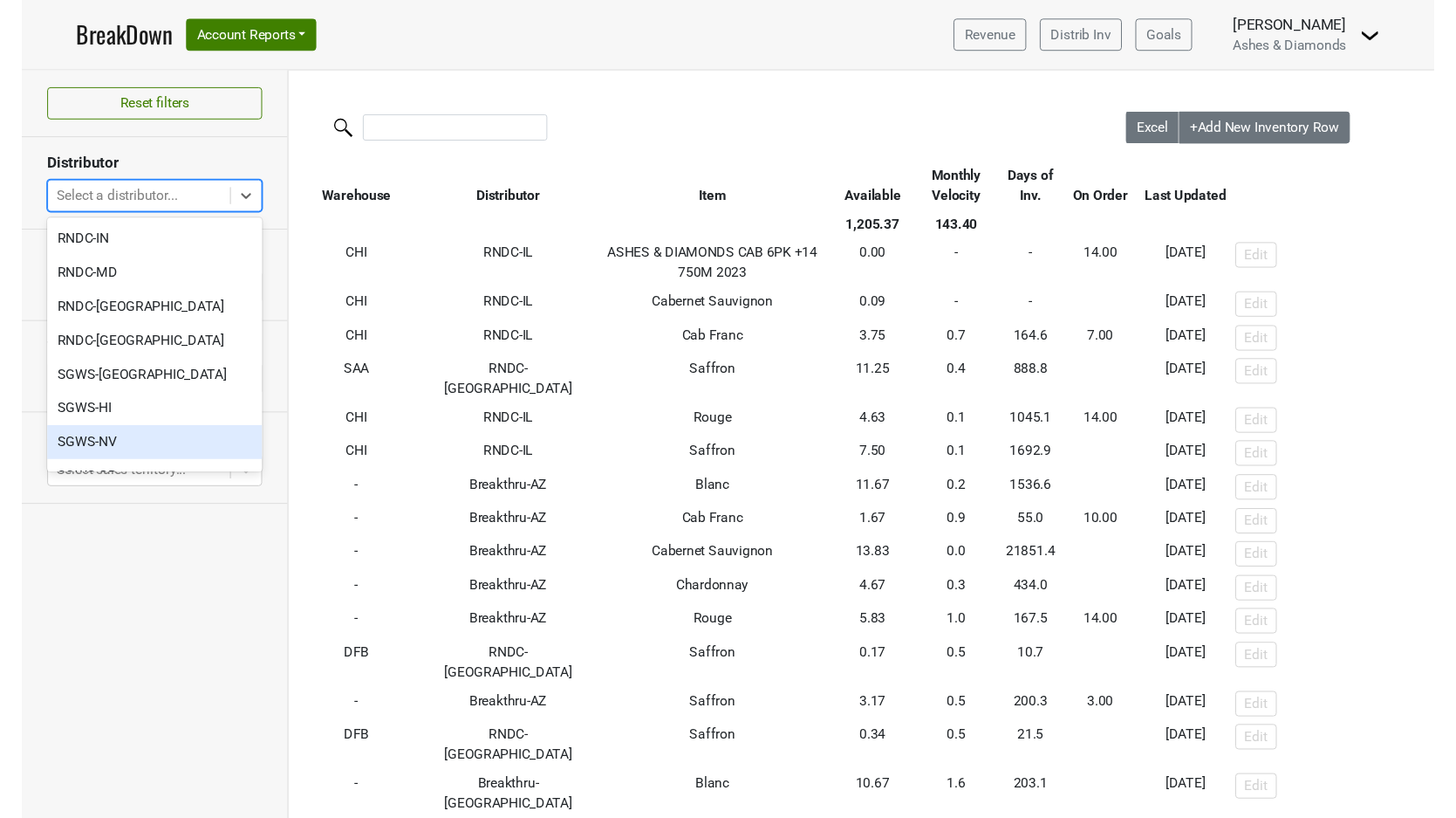
scroll to position [758, 0]
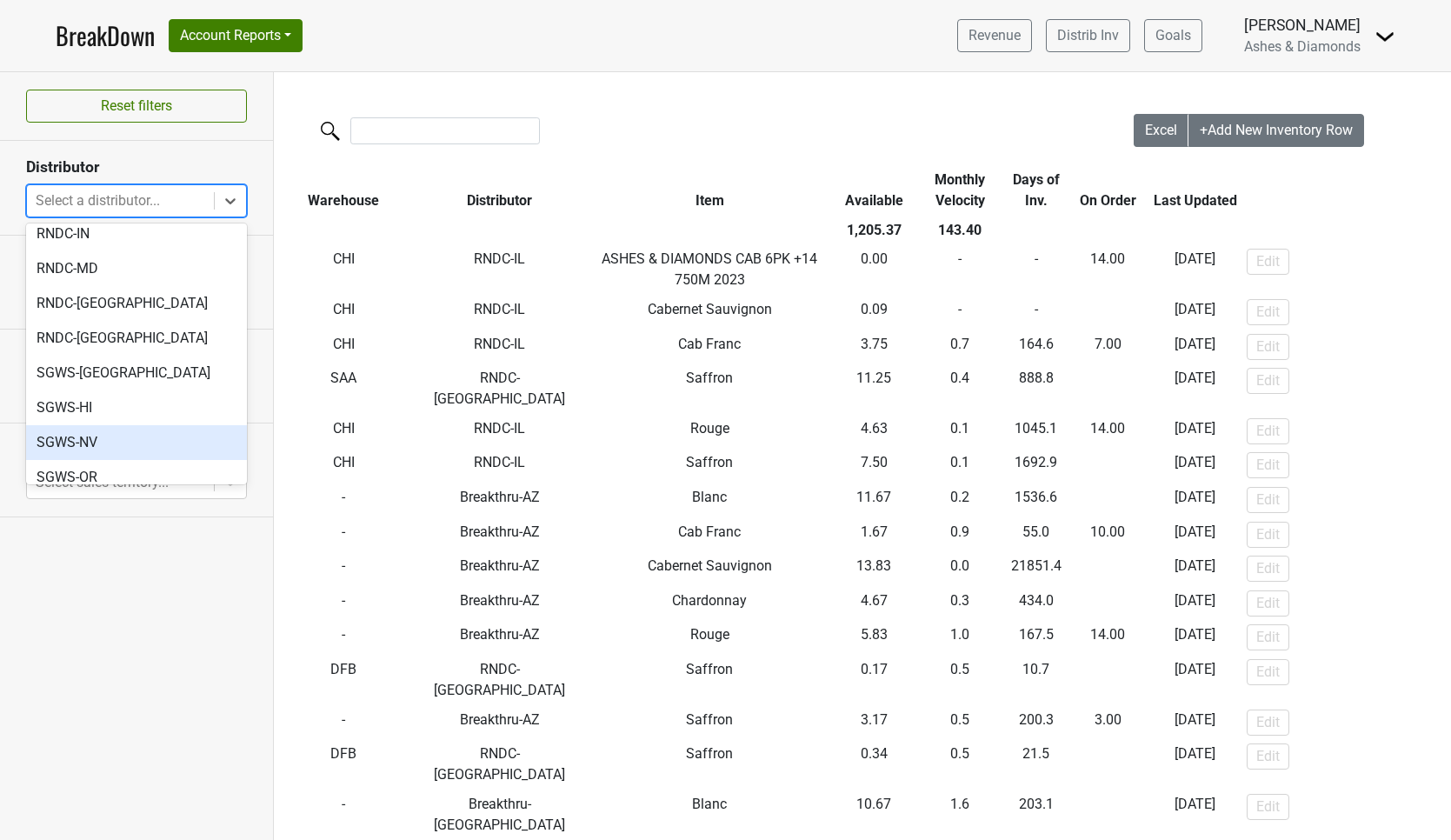
click at [143, 425] on div "SGWS-NV" at bounding box center [137, 442] width 221 height 35
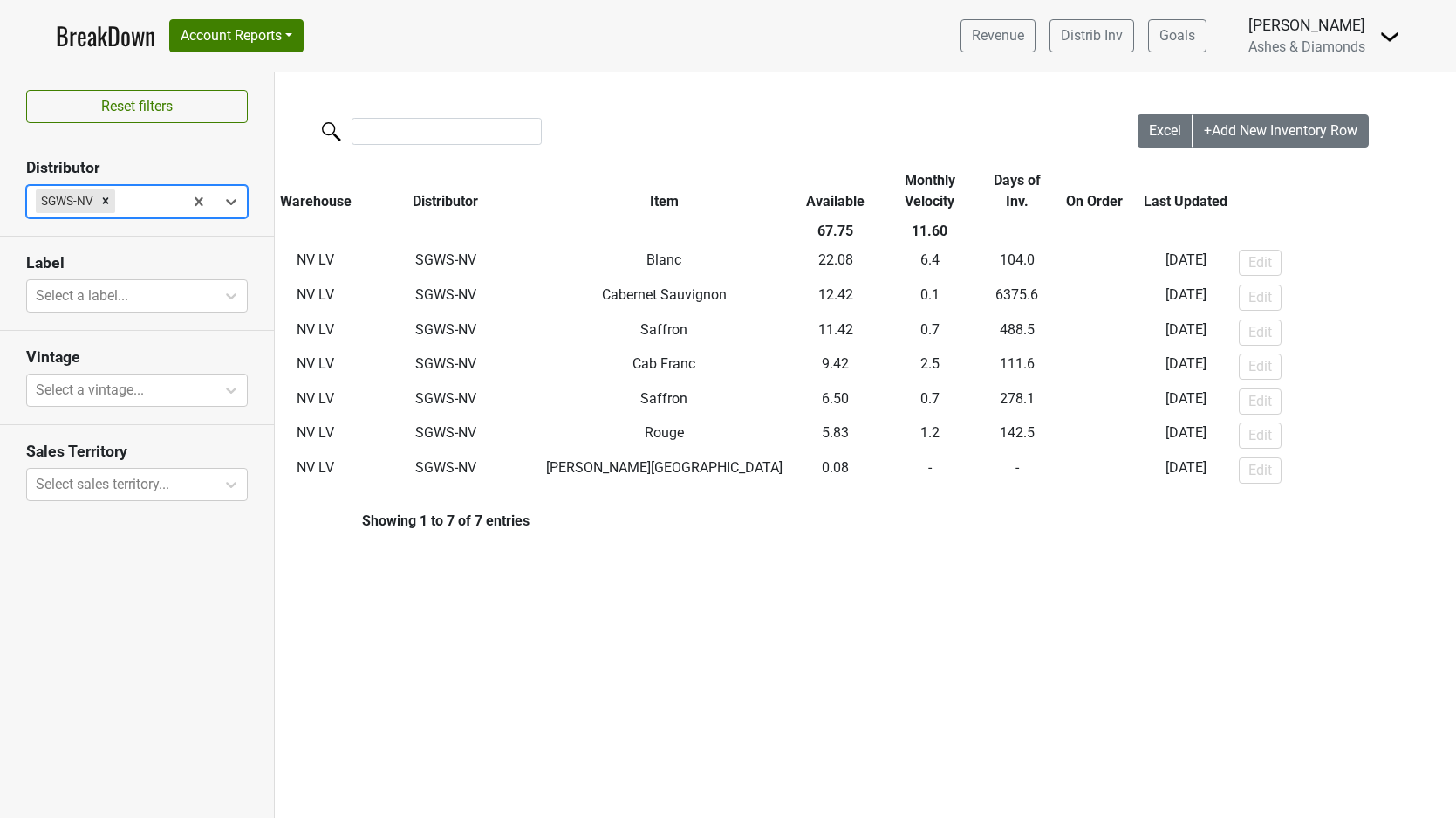
click at [117, 42] on link "BreakDown" at bounding box center [105, 35] width 99 height 37
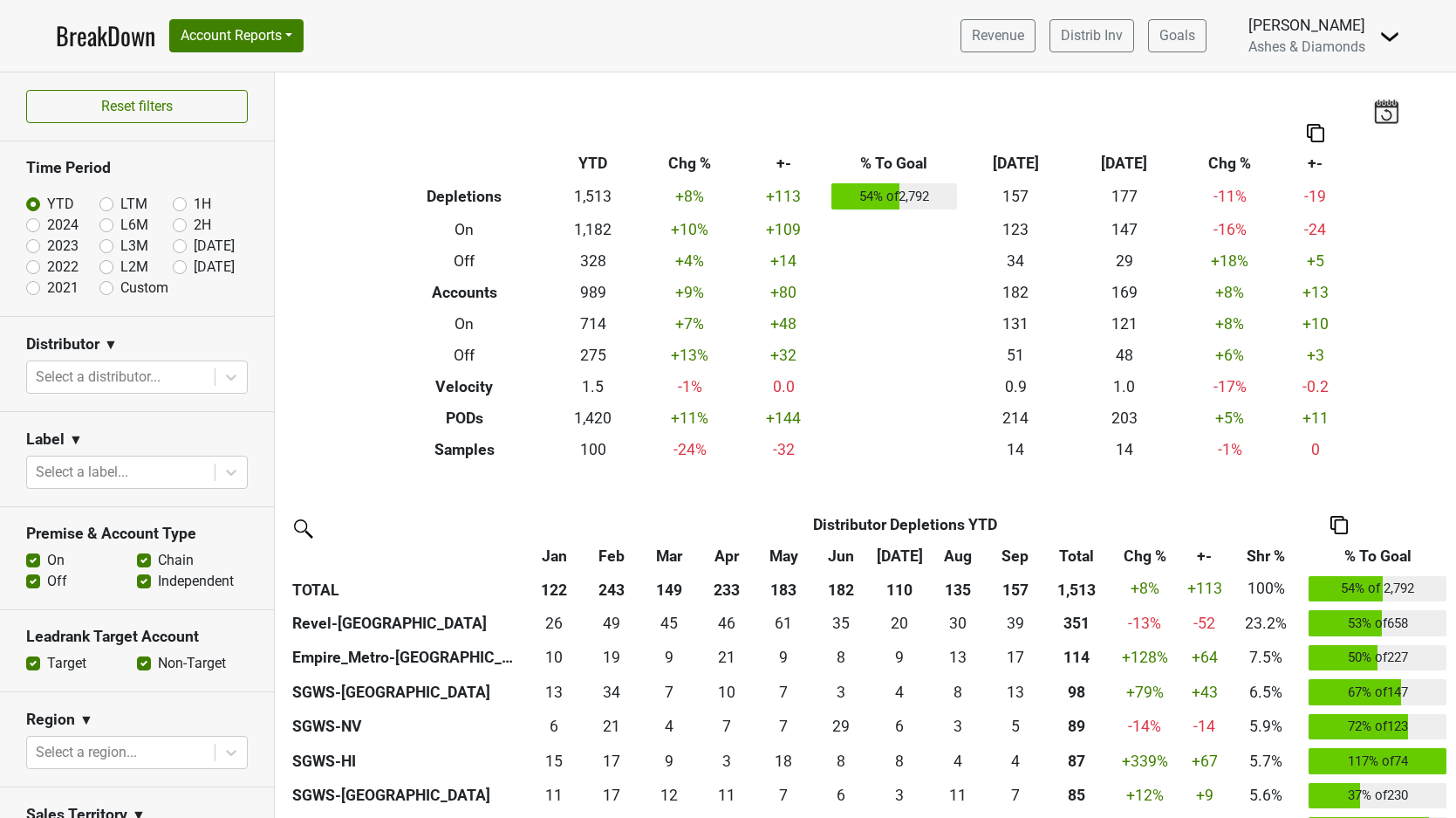
drag, startPoint x: 182, startPoint y: 267, endPoint x: 262, endPoint y: 293, distance: 84.1
click at [194, 267] on label "[DATE]" at bounding box center [214, 266] width 41 height 21
click at [182, 267] on input "[DATE]" at bounding box center [207, 264] width 69 height 17
radio input "true"
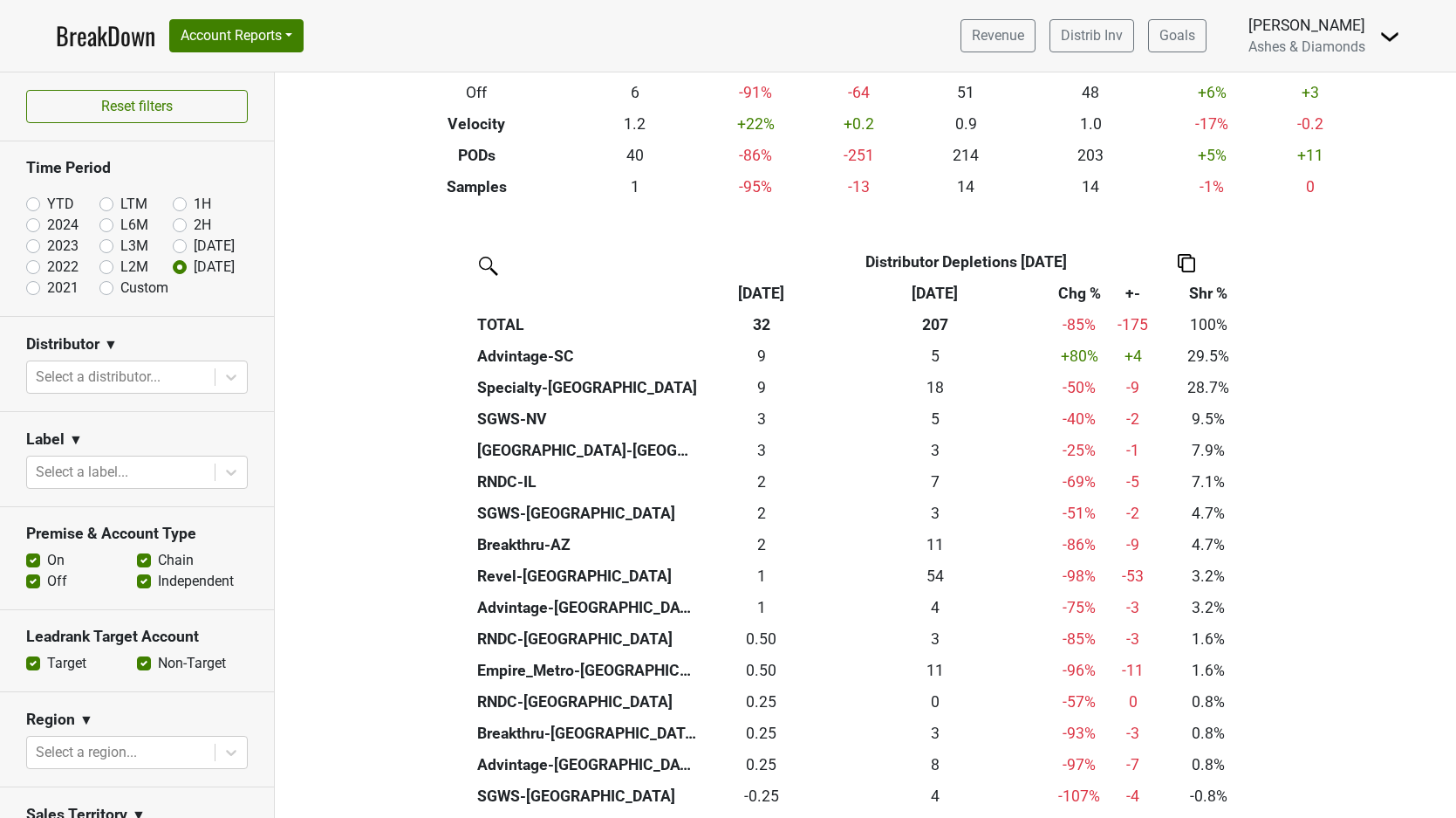
scroll to position [261, 0]
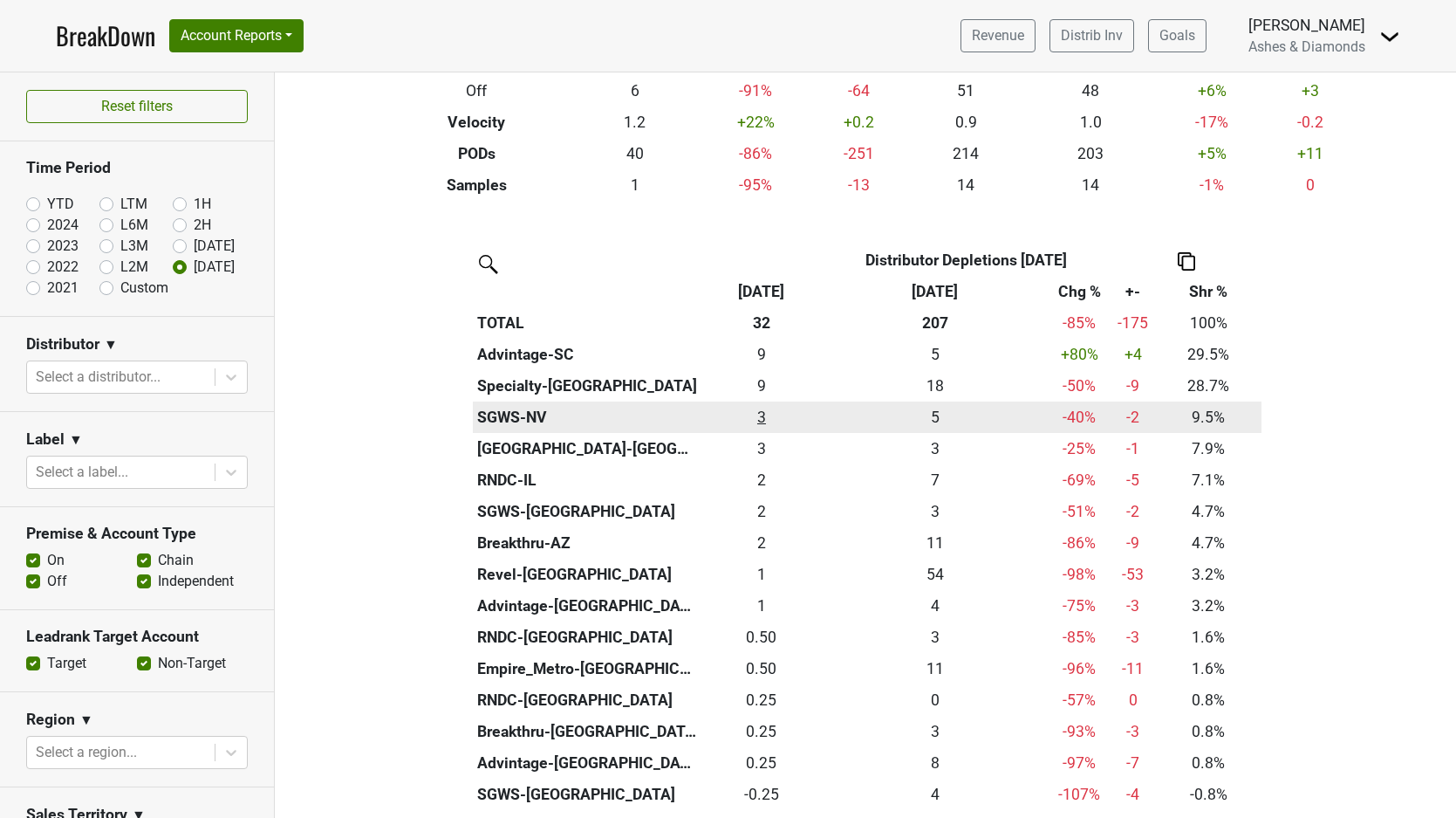
click at [763, 410] on div "3 3" at bounding box center [762, 417] width 113 height 23
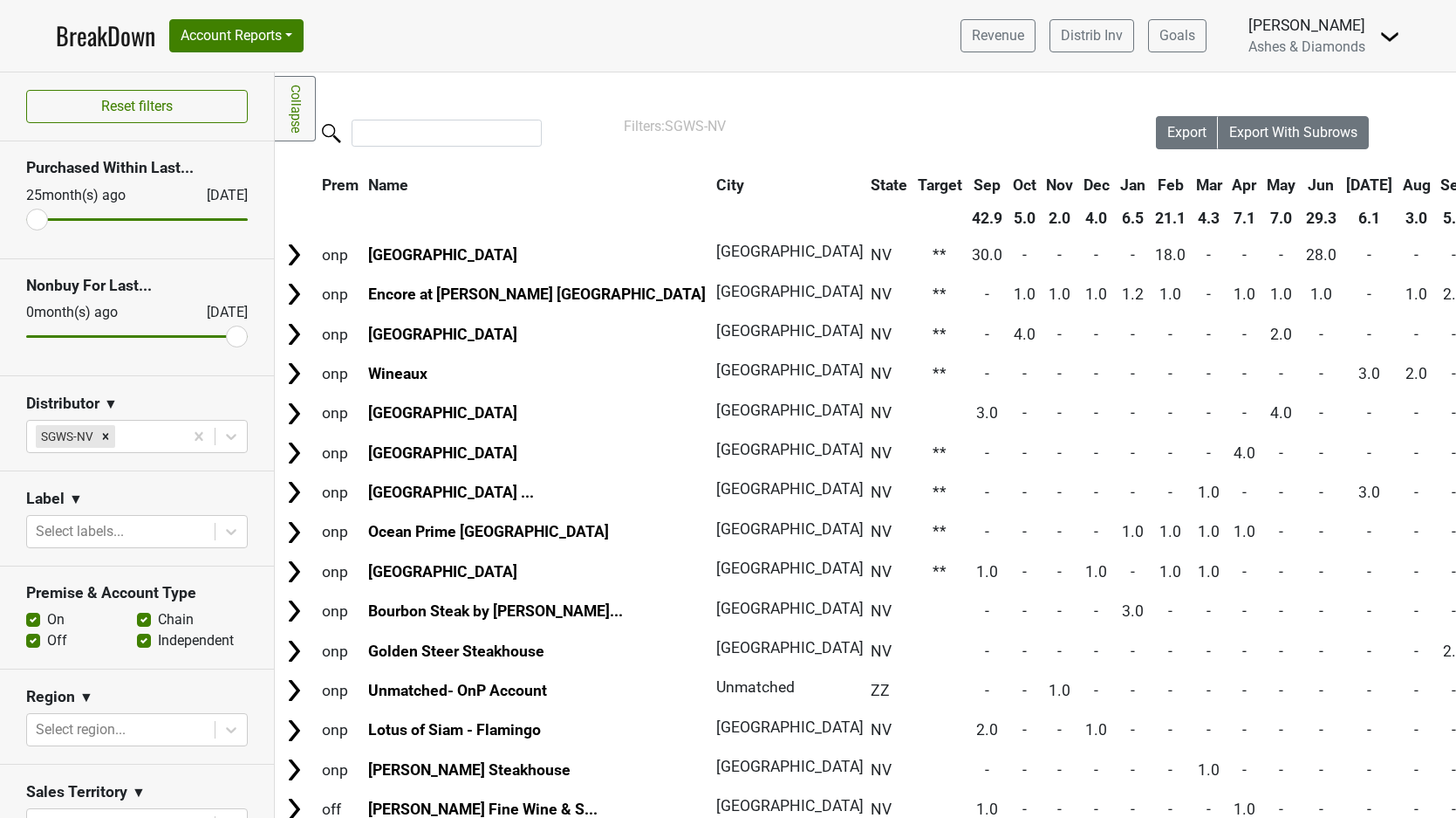
click at [100, 35] on link "BreakDown" at bounding box center [105, 35] width 99 height 37
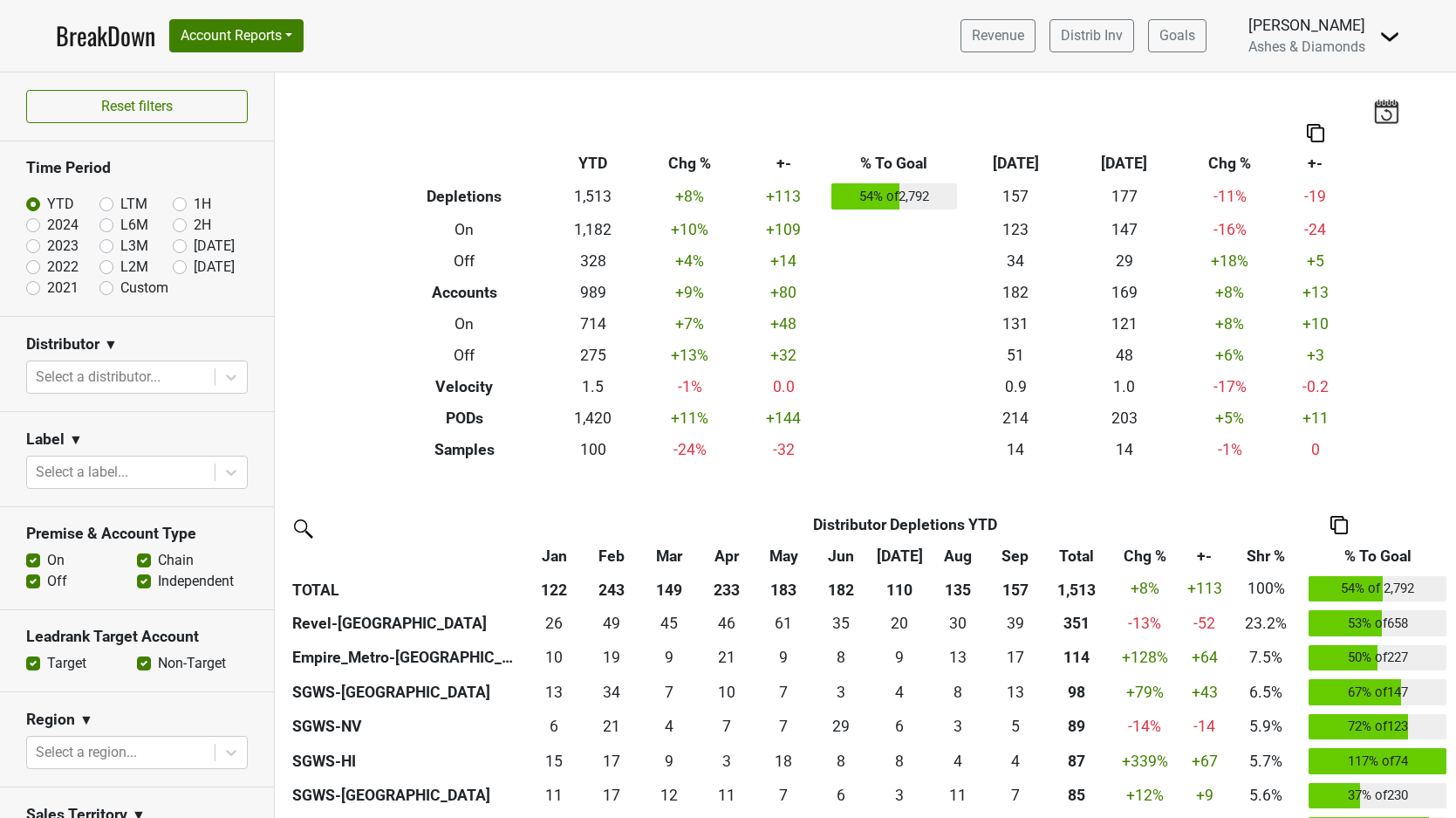
drag, startPoint x: 179, startPoint y: 266, endPoint x: 259, endPoint y: 296, distance: 85.4
click at [194, 266] on label "[DATE]" at bounding box center [214, 266] width 41 height 21
click at [179, 266] on input "[DATE]" at bounding box center [207, 264] width 69 height 17
radio input "true"
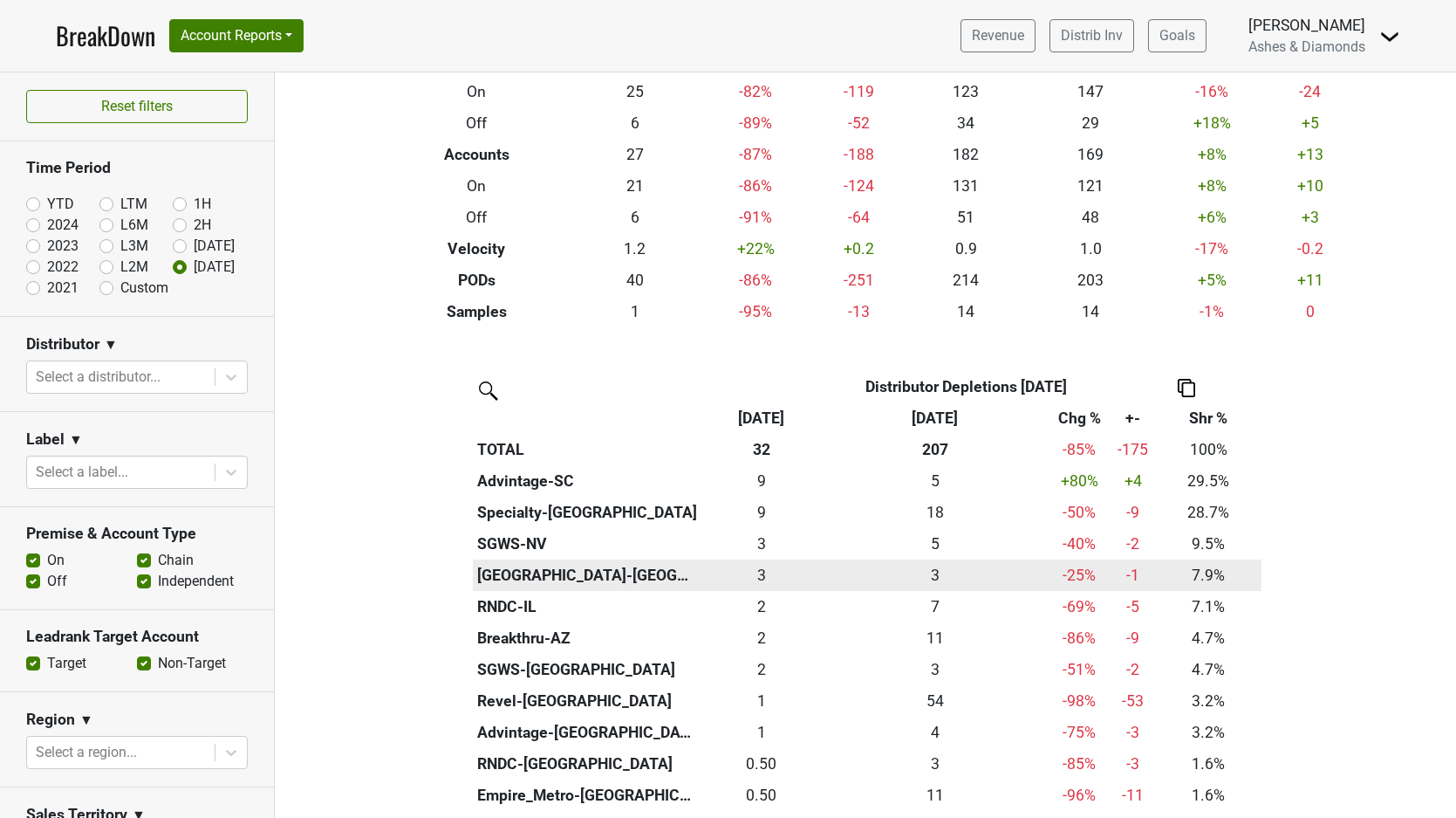
scroll to position [137, 0]
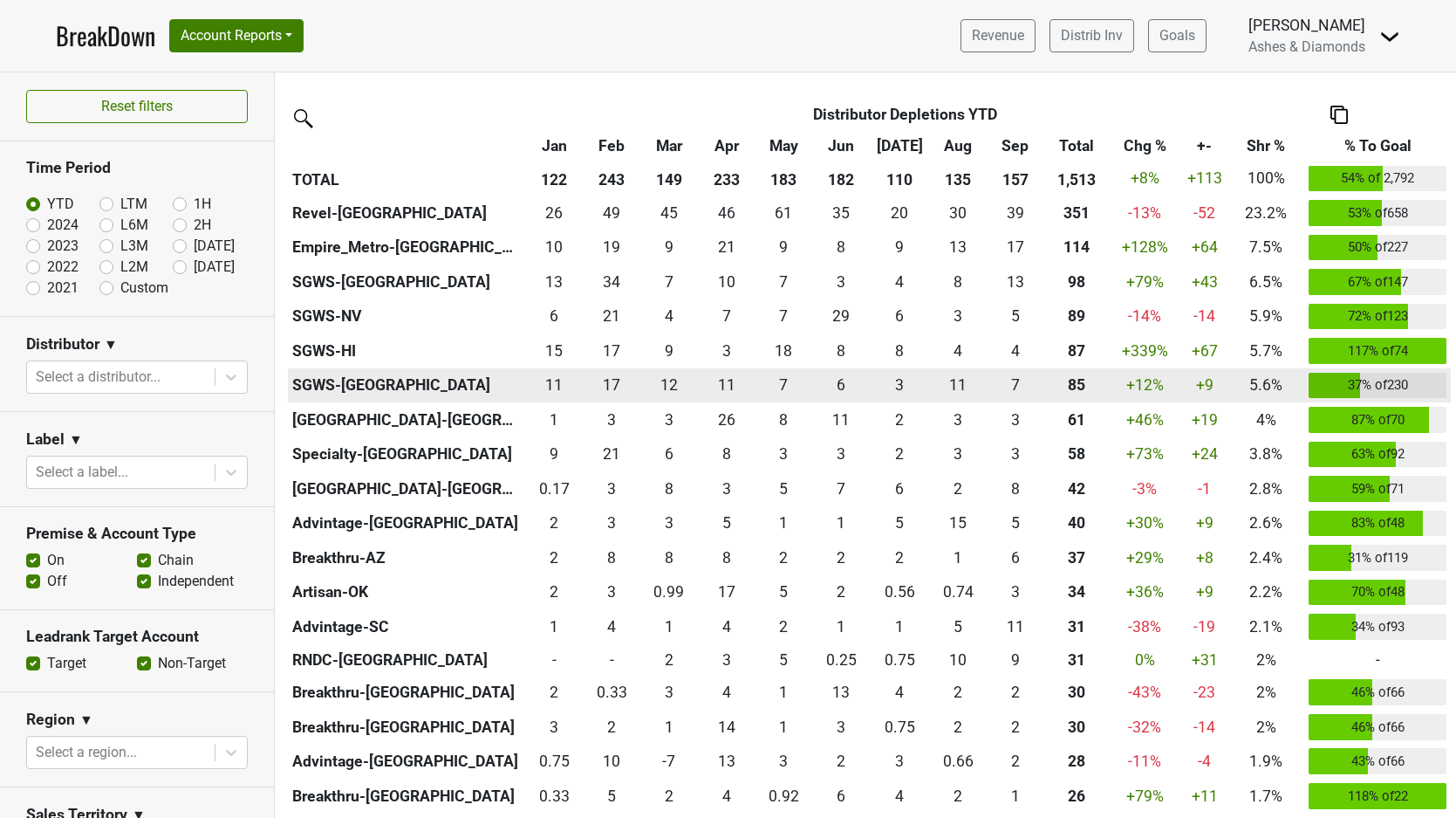
scroll to position [413, 0]
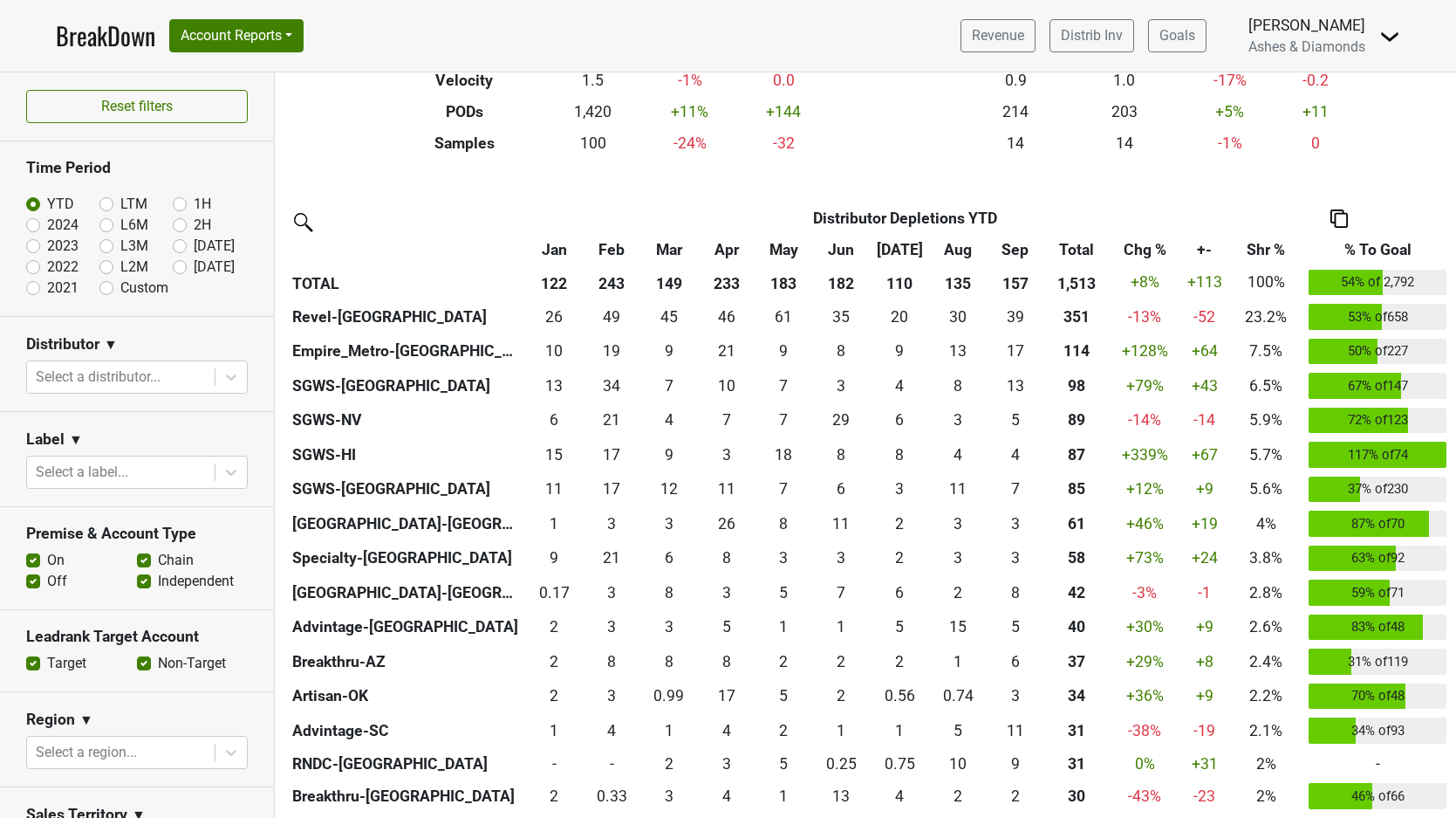
scroll to position [309, 0]
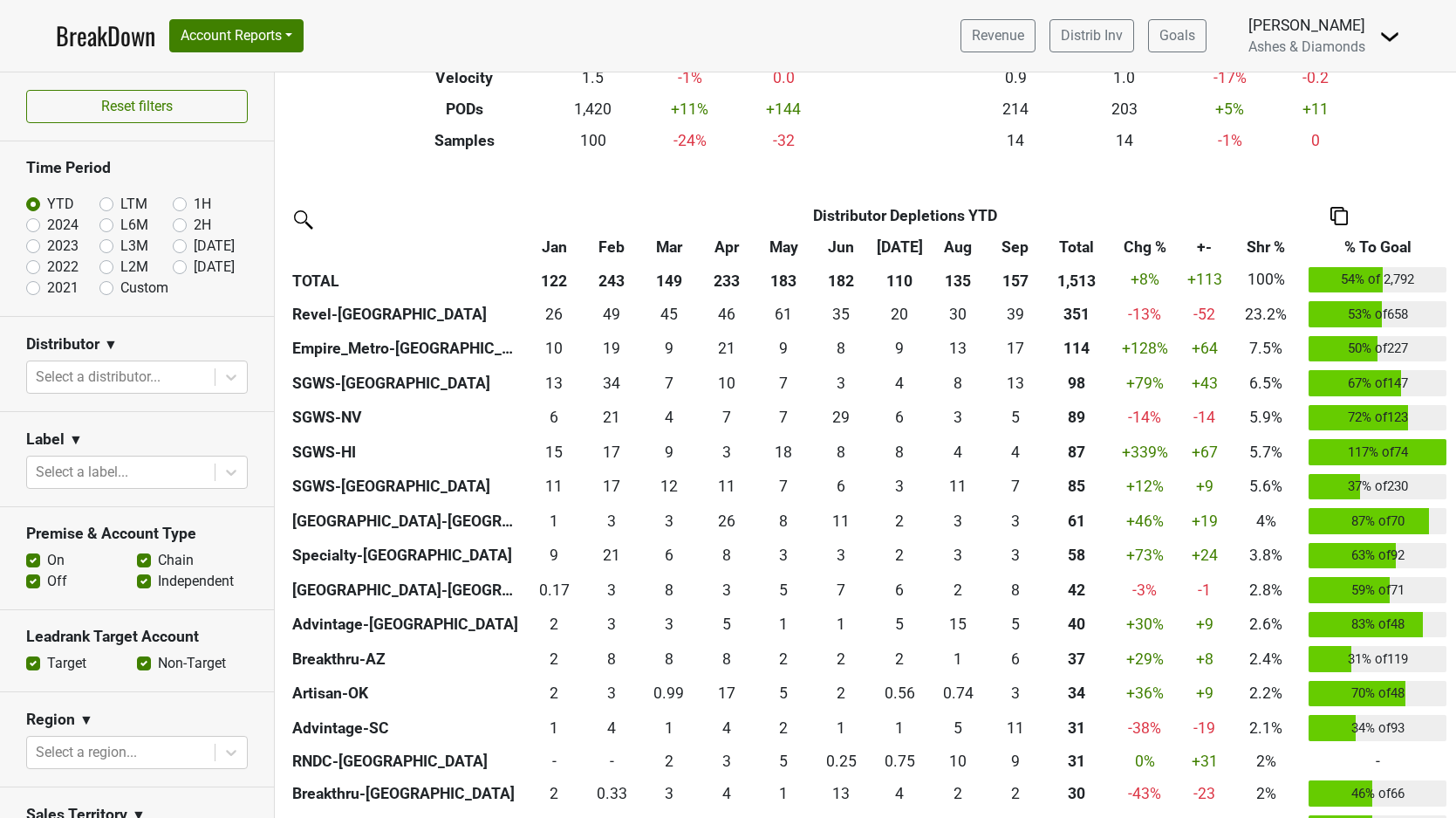
click at [194, 267] on label "[DATE]" at bounding box center [214, 266] width 41 height 21
click at [177, 267] on input "[DATE]" at bounding box center [207, 264] width 69 height 17
radio input "true"
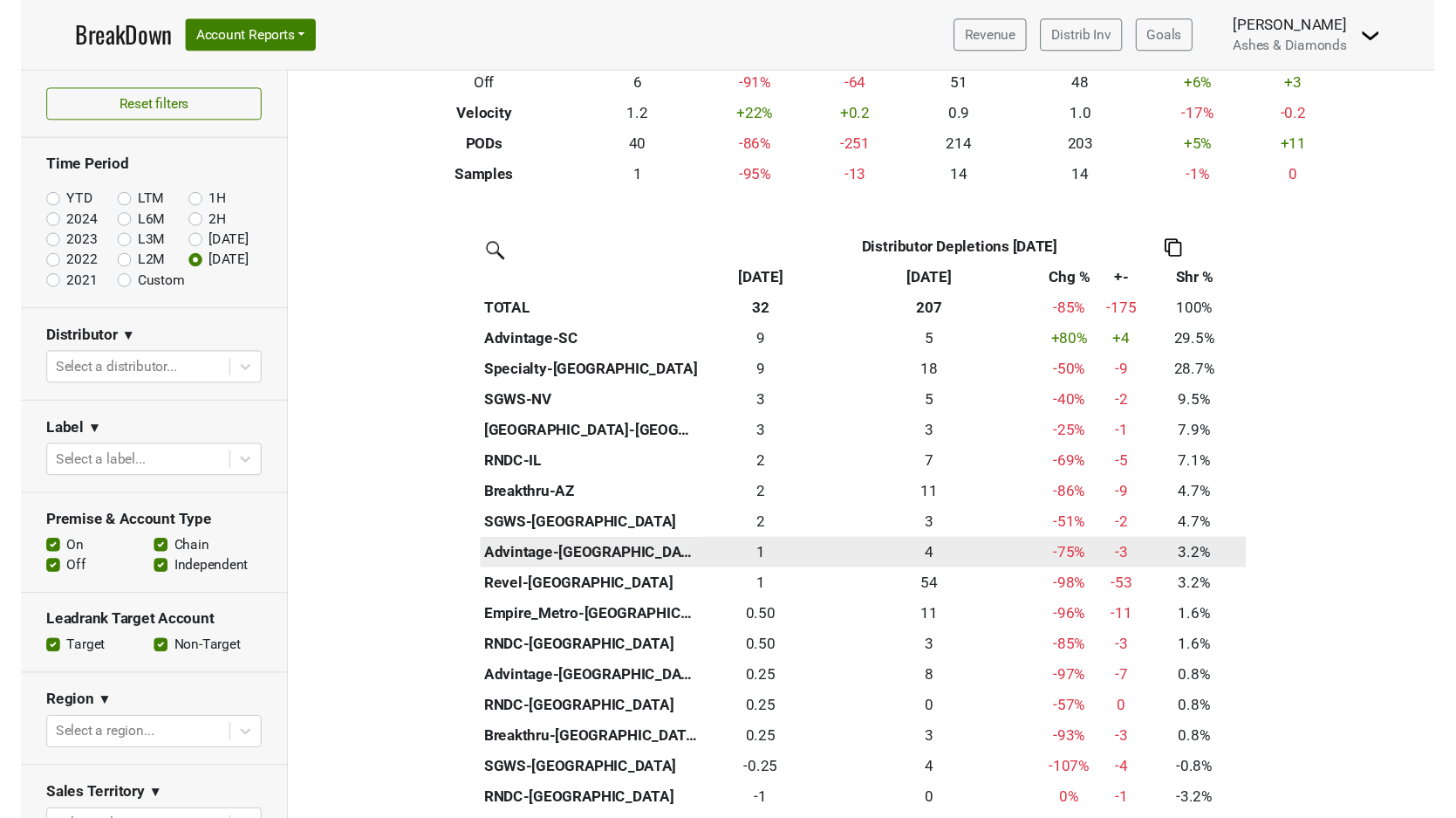
scroll to position [269, 0]
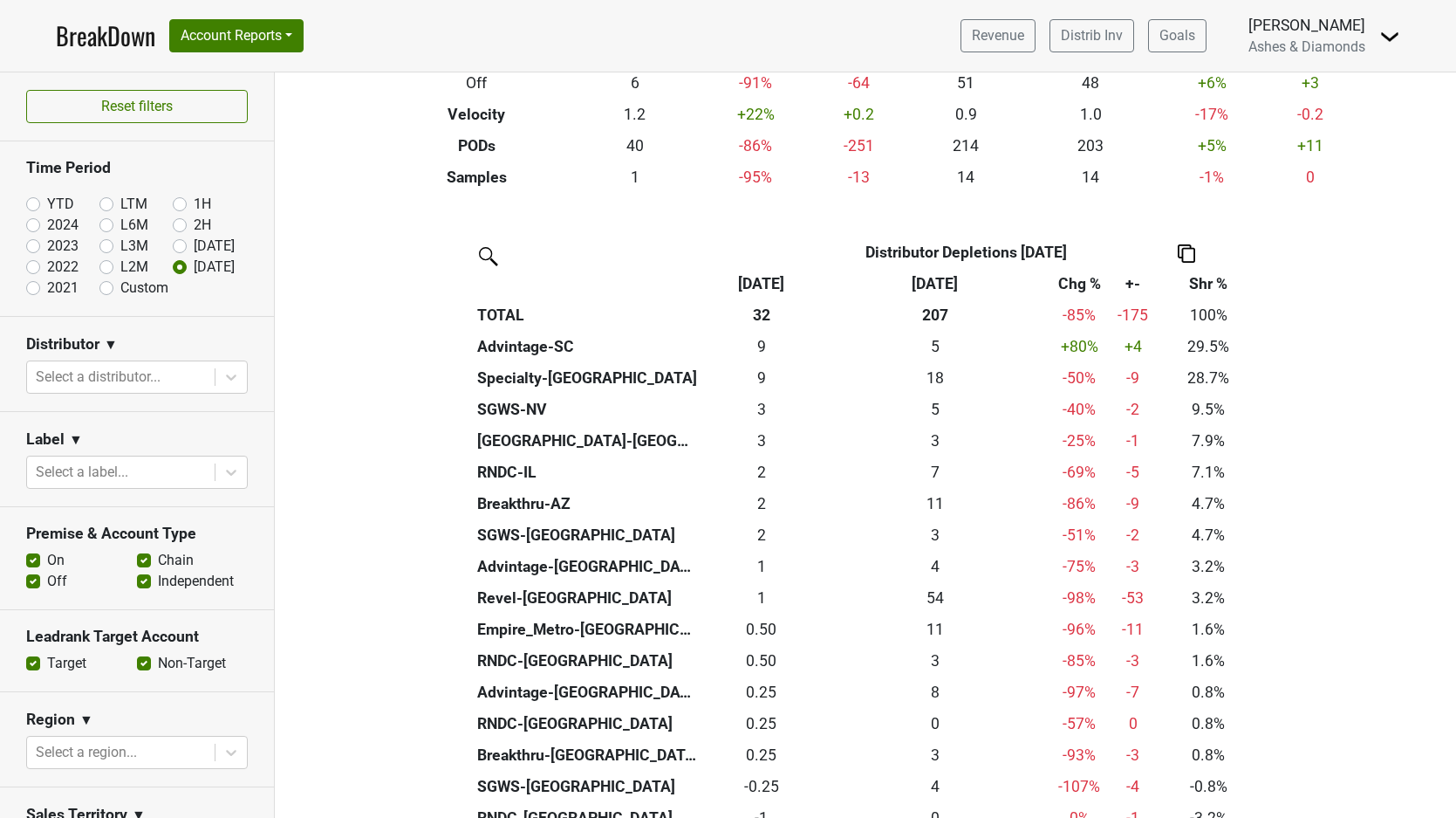
click at [122, 34] on link "BreakDown" at bounding box center [105, 35] width 99 height 37
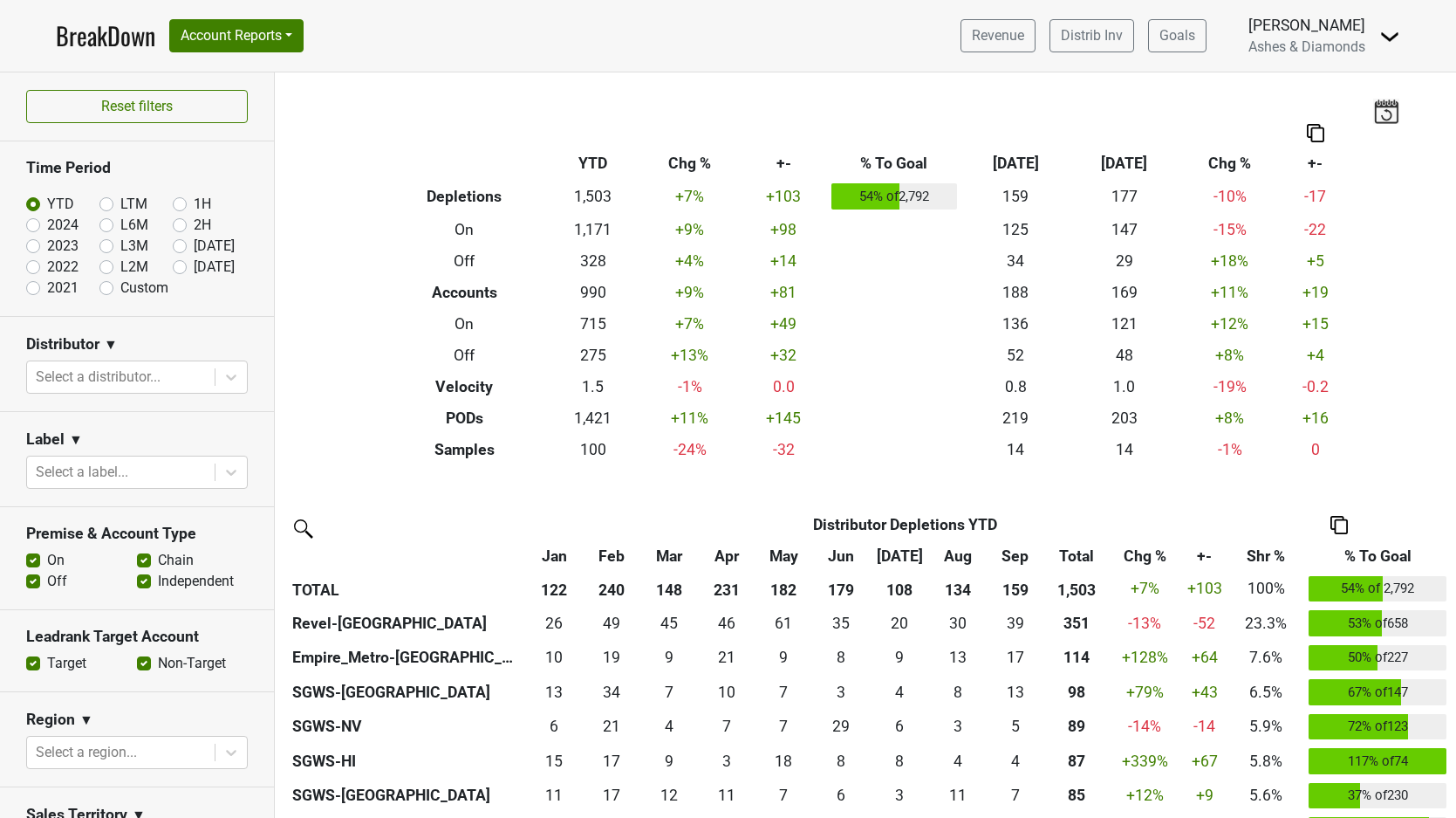
click at [194, 264] on label "[DATE]" at bounding box center [214, 266] width 41 height 21
click at [177, 264] on input "[DATE]" at bounding box center [207, 264] width 69 height 17
radio input "true"
